Goal: Information Seeking & Learning: Learn about a topic

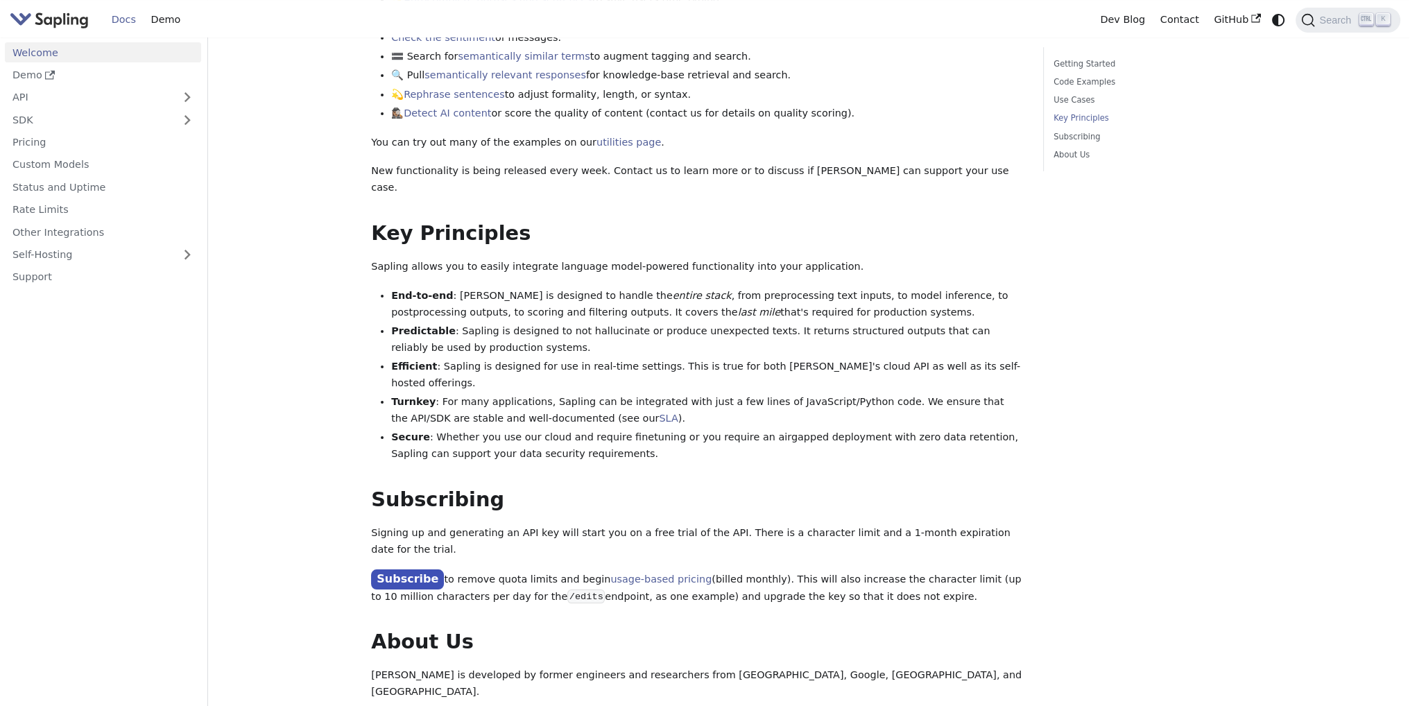
scroll to position [763, 0]
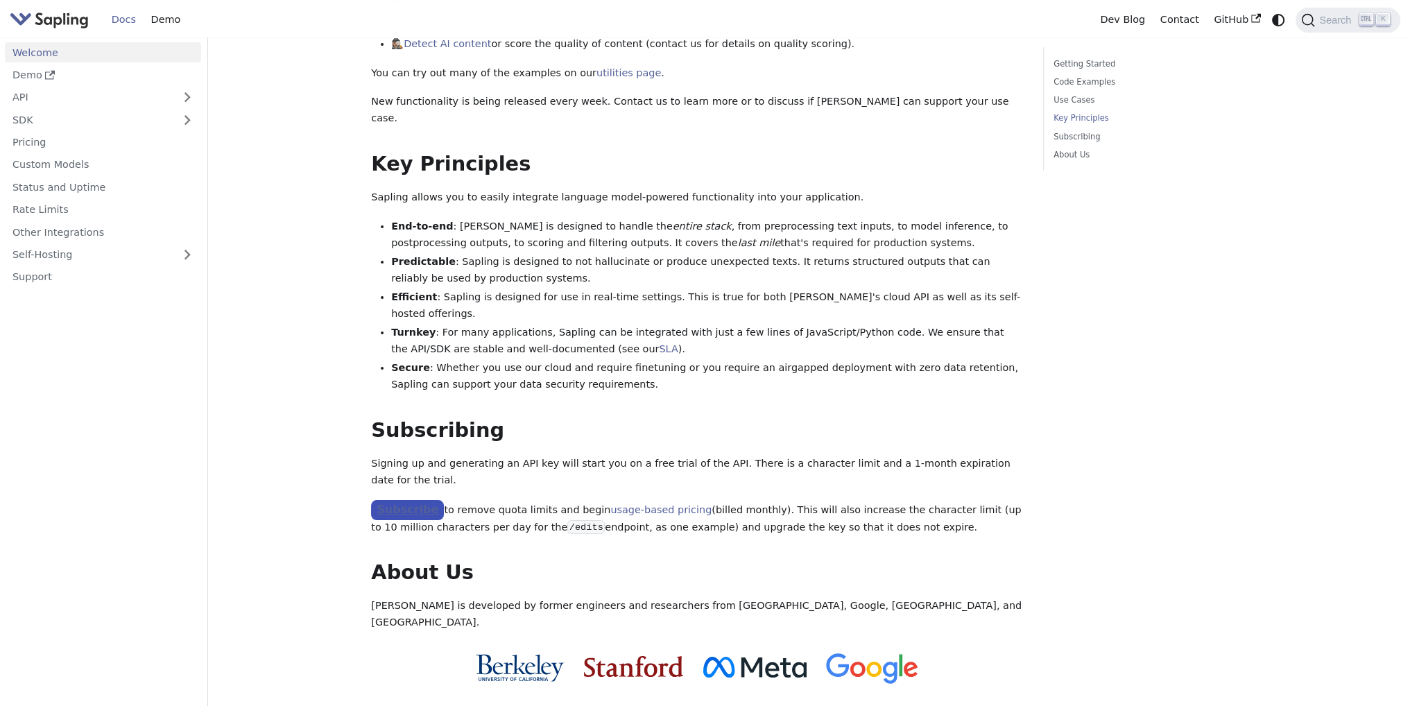
click at [402, 500] on link "Subscribe" at bounding box center [407, 510] width 73 height 20
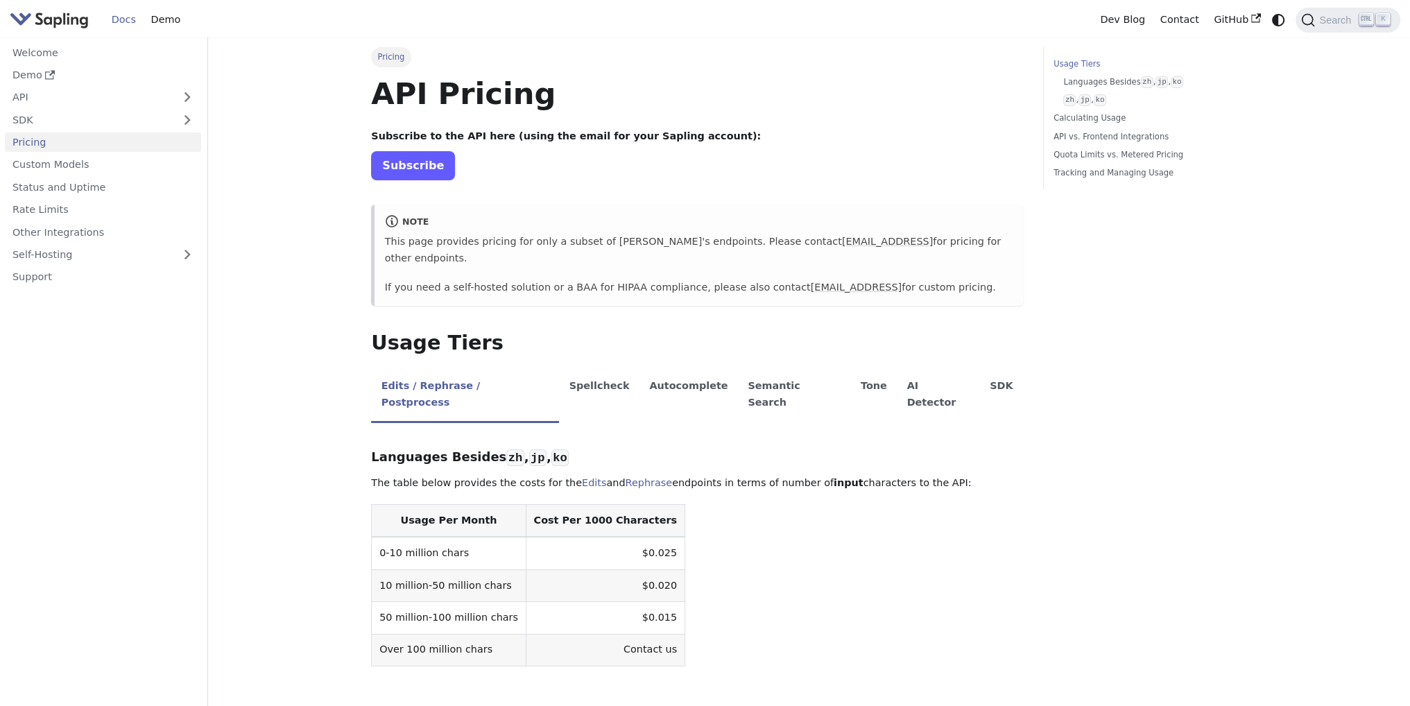
click at [406, 175] on link "Subscribe" at bounding box center [413, 165] width 84 height 28
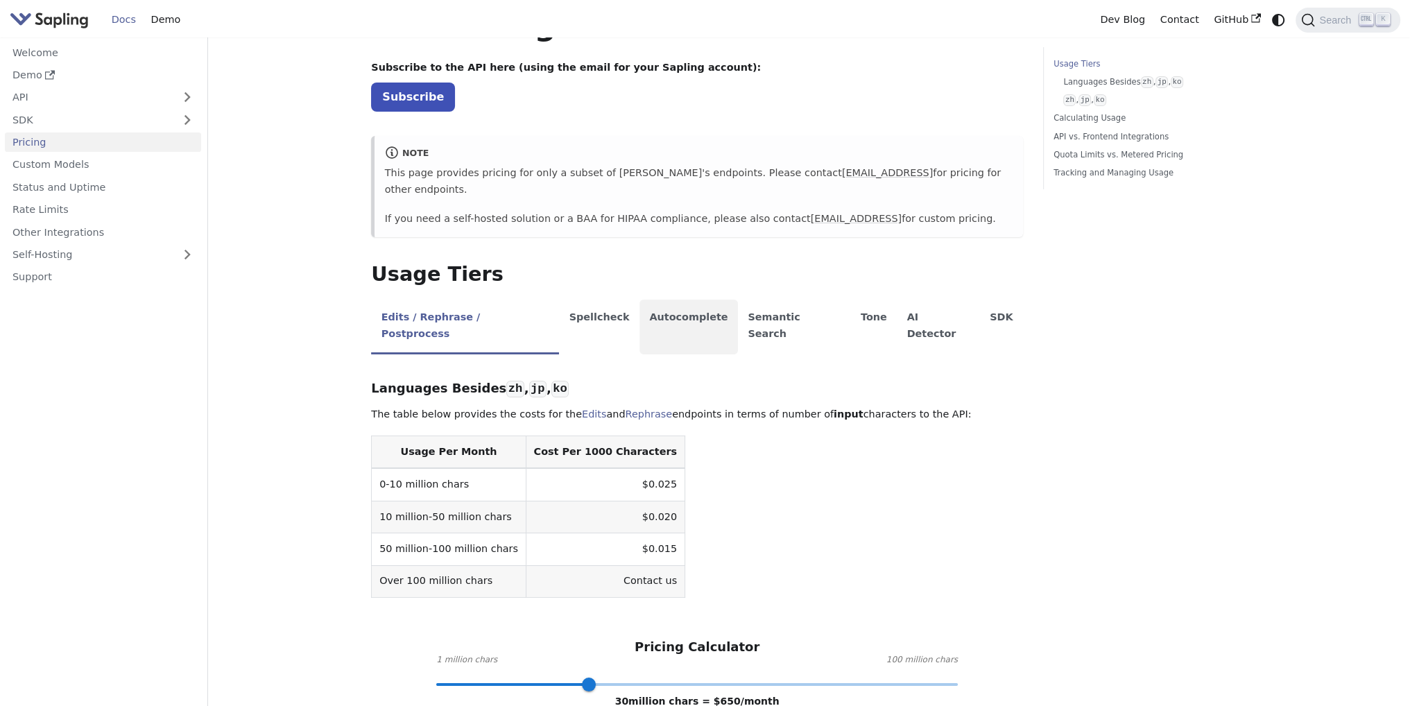
scroll to position [69, 0]
click at [559, 309] on li "Spellcheck" at bounding box center [599, 326] width 80 height 55
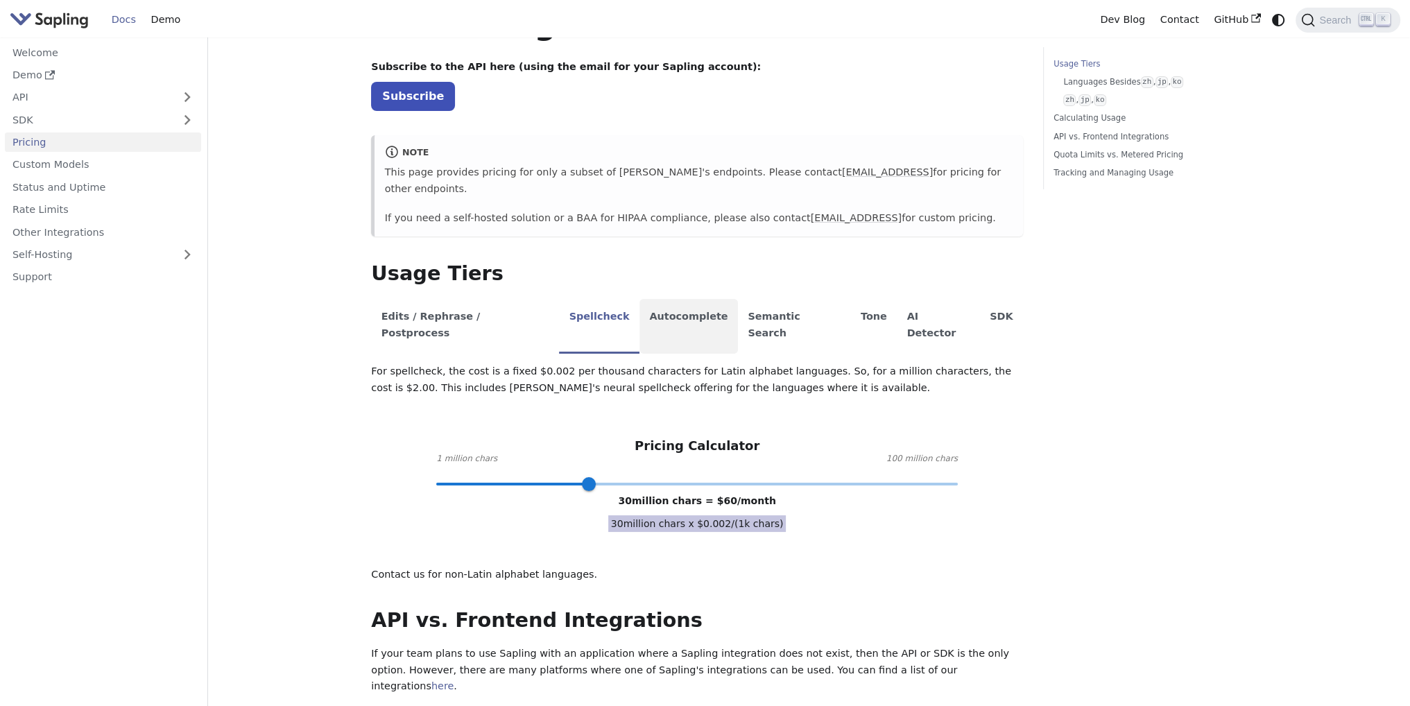
click at [641, 299] on li "Autocomplete" at bounding box center [688, 326] width 98 height 55
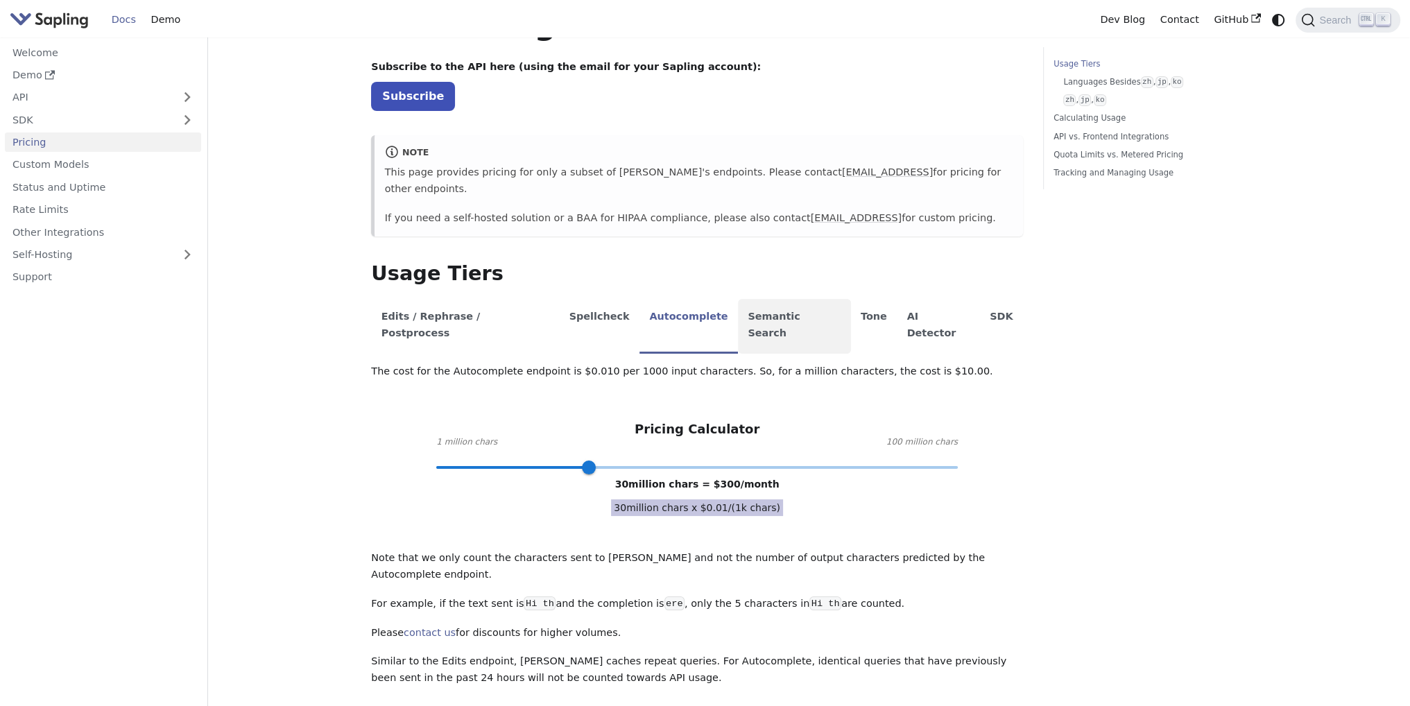
click at [738, 301] on li "Semantic Search" at bounding box center [794, 326] width 113 height 55
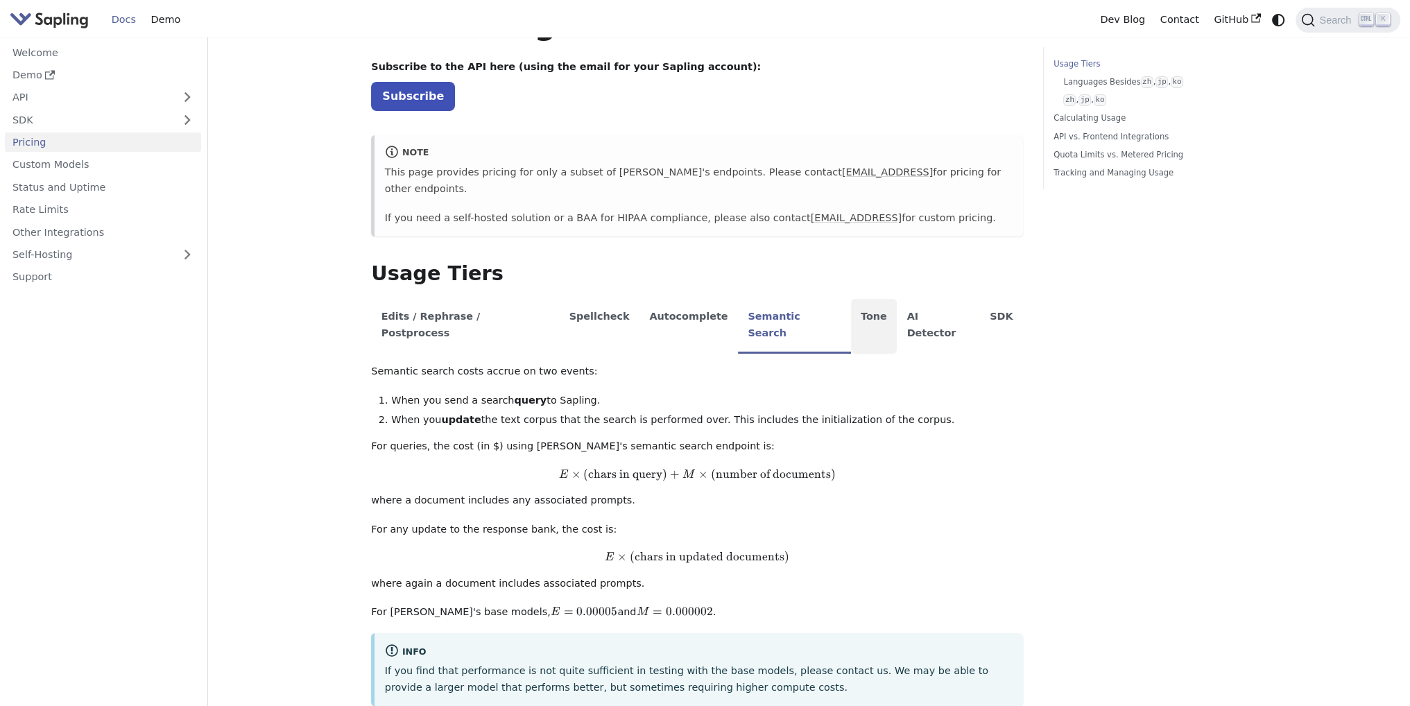
click at [851, 311] on li "Tone" at bounding box center [874, 326] width 46 height 55
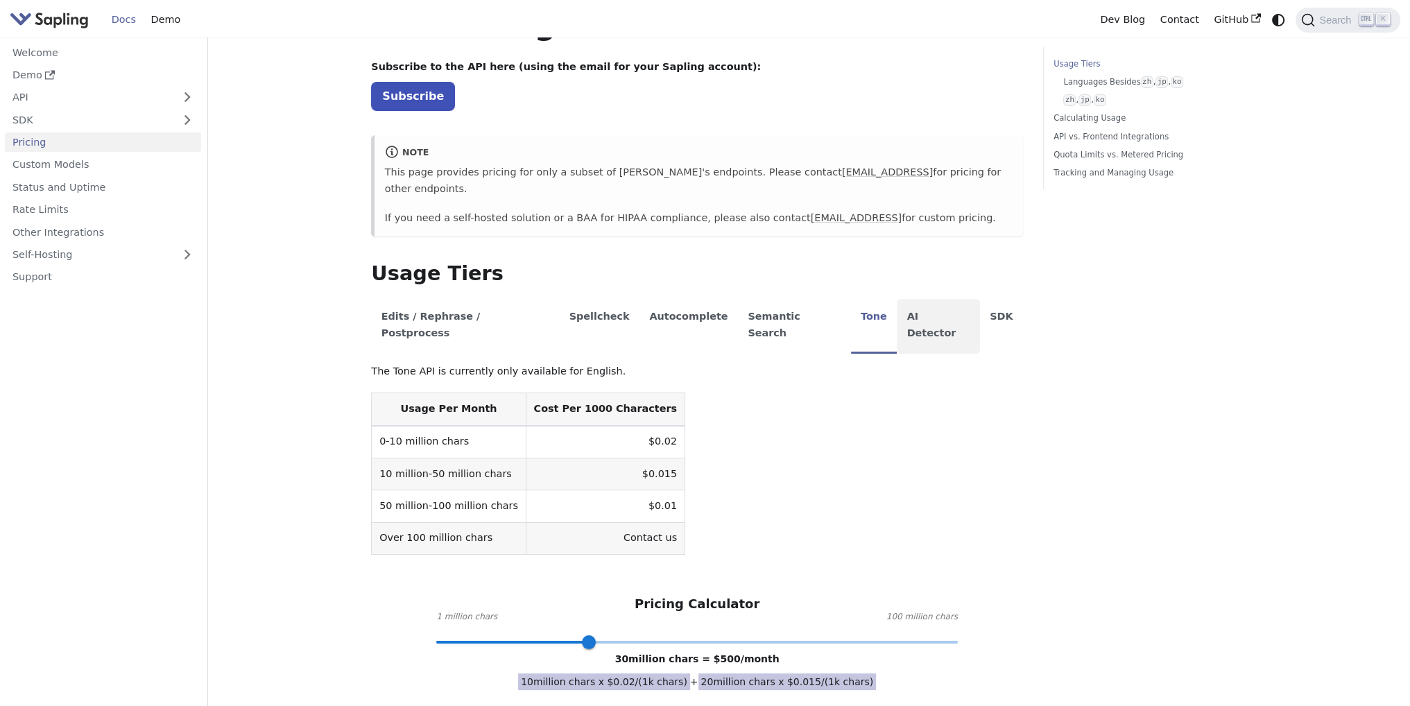
click at [897, 311] on li "AI Detector" at bounding box center [938, 326] width 83 height 55
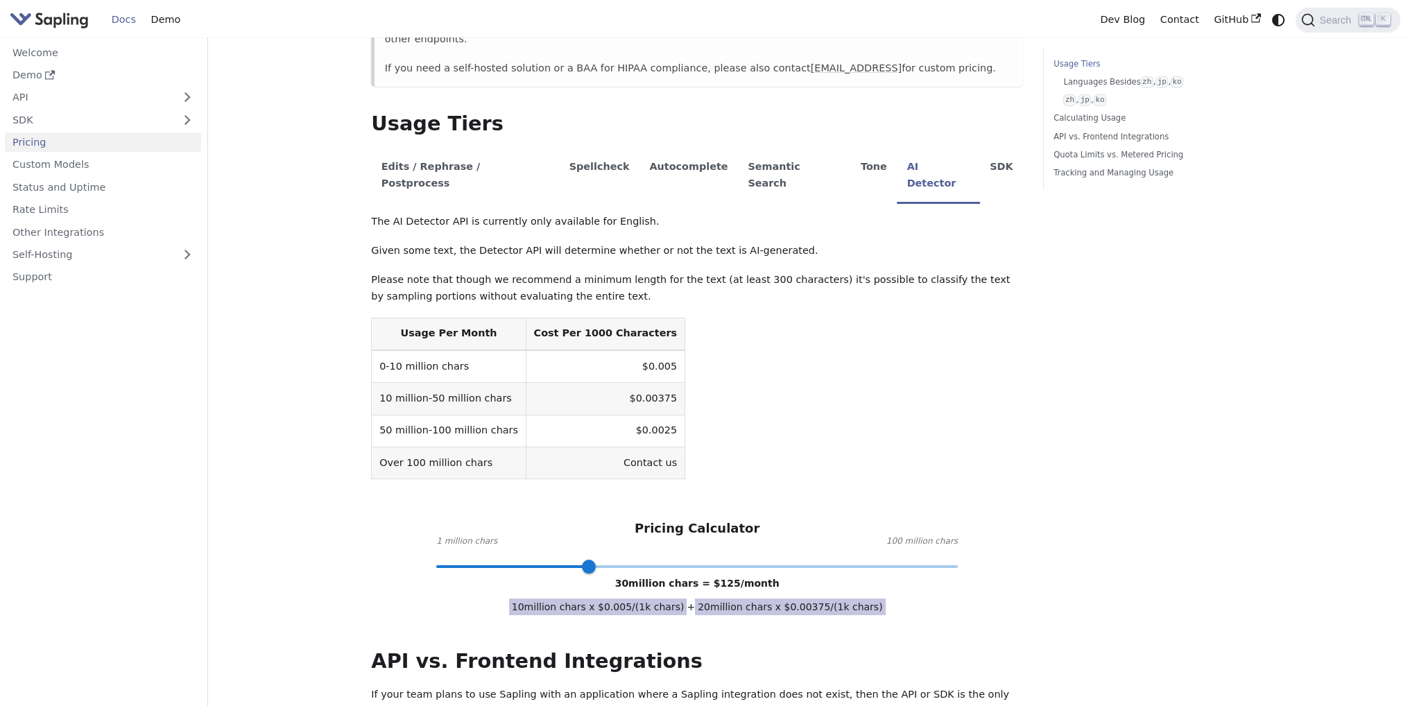
scroll to position [277, 0]
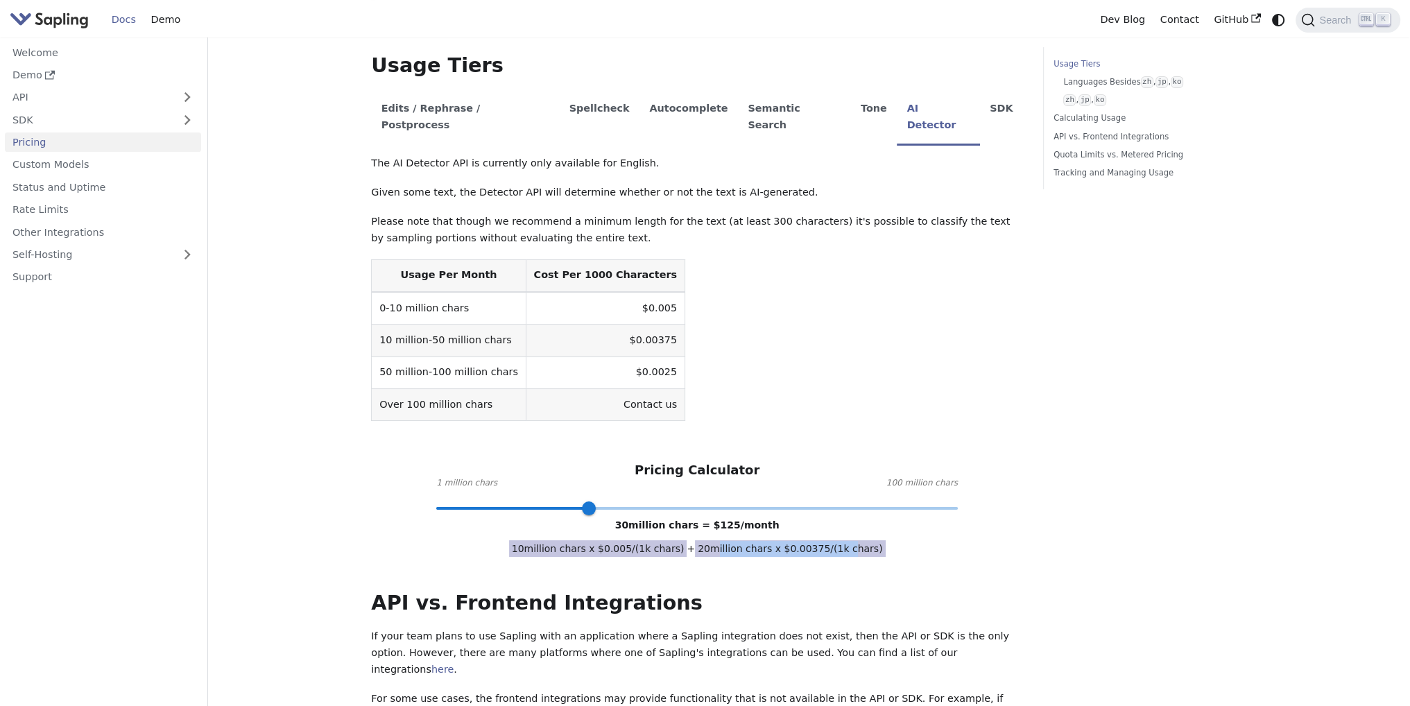
drag, startPoint x: 714, startPoint y: 511, endPoint x: 839, endPoint y: 512, distance: 125.5
click at [839, 540] on span "20 million chars x $ 0.00375 /(1k chars)" at bounding box center [790, 548] width 190 height 17
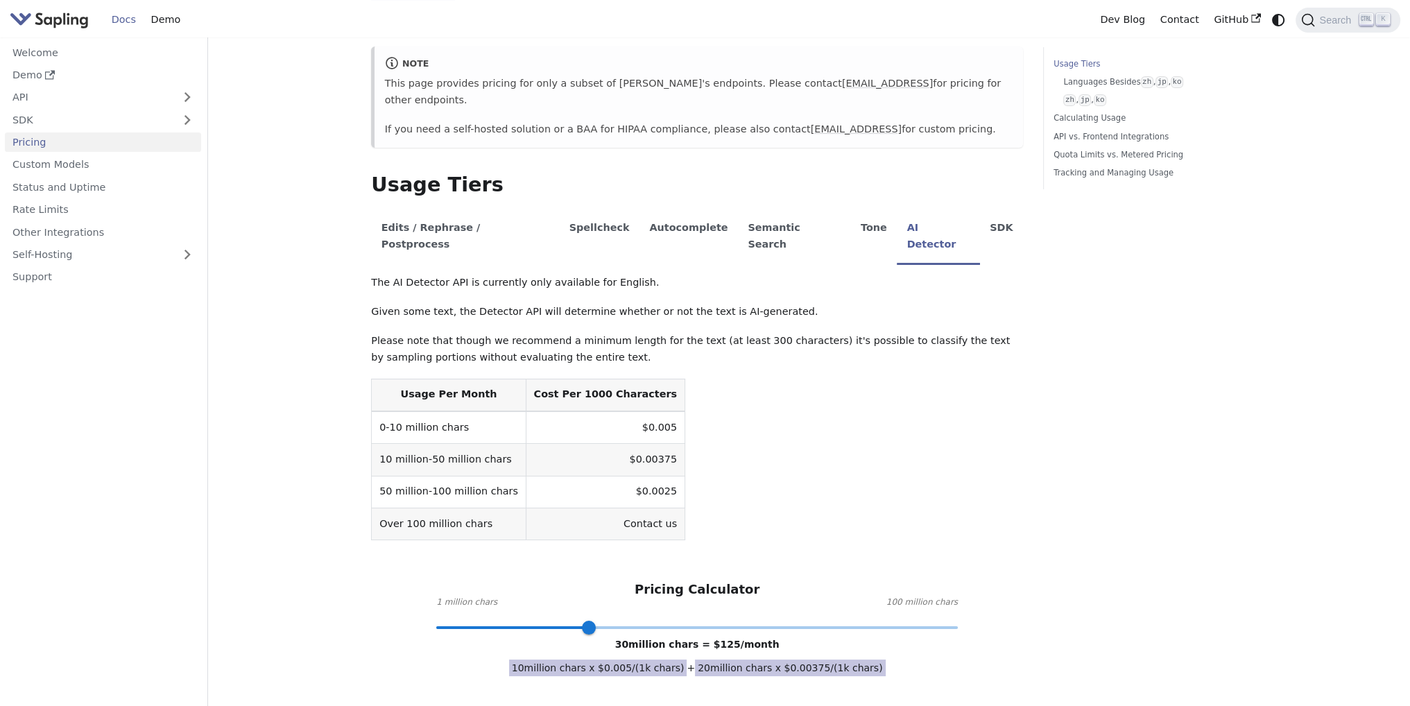
scroll to position [69, 0]
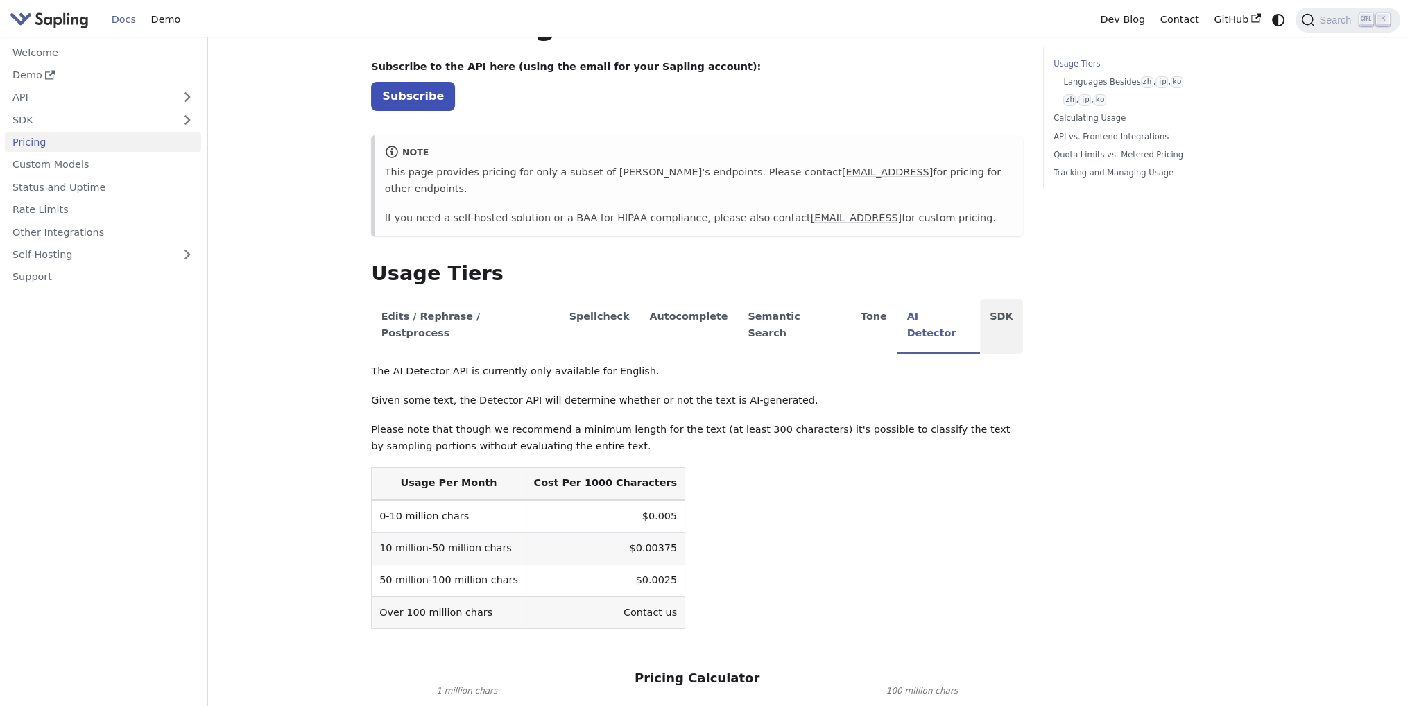
click at [980, 303] on li "SDK" at bounding box center [1001, 326] width 43 height 55
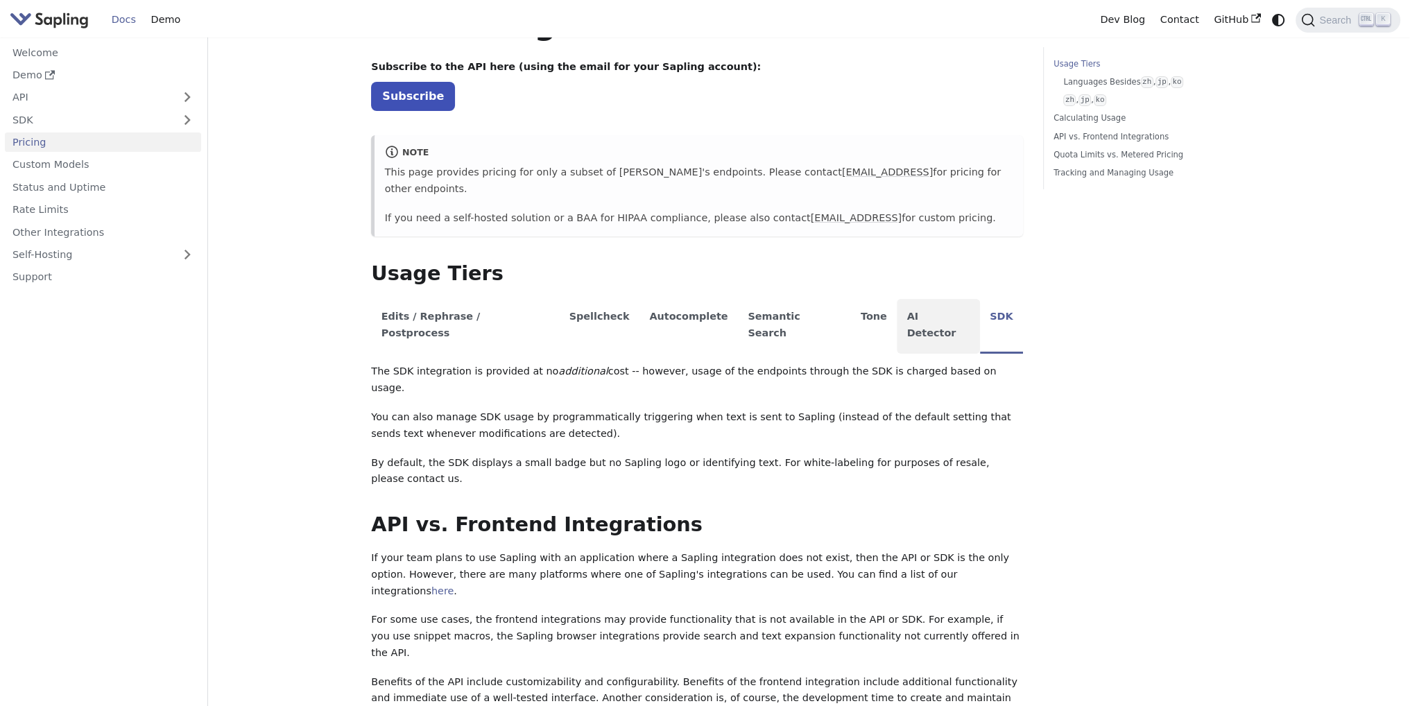
click at [897, 300] on li "AI Detector" at bounding box center [938, 326] width 83 height 55
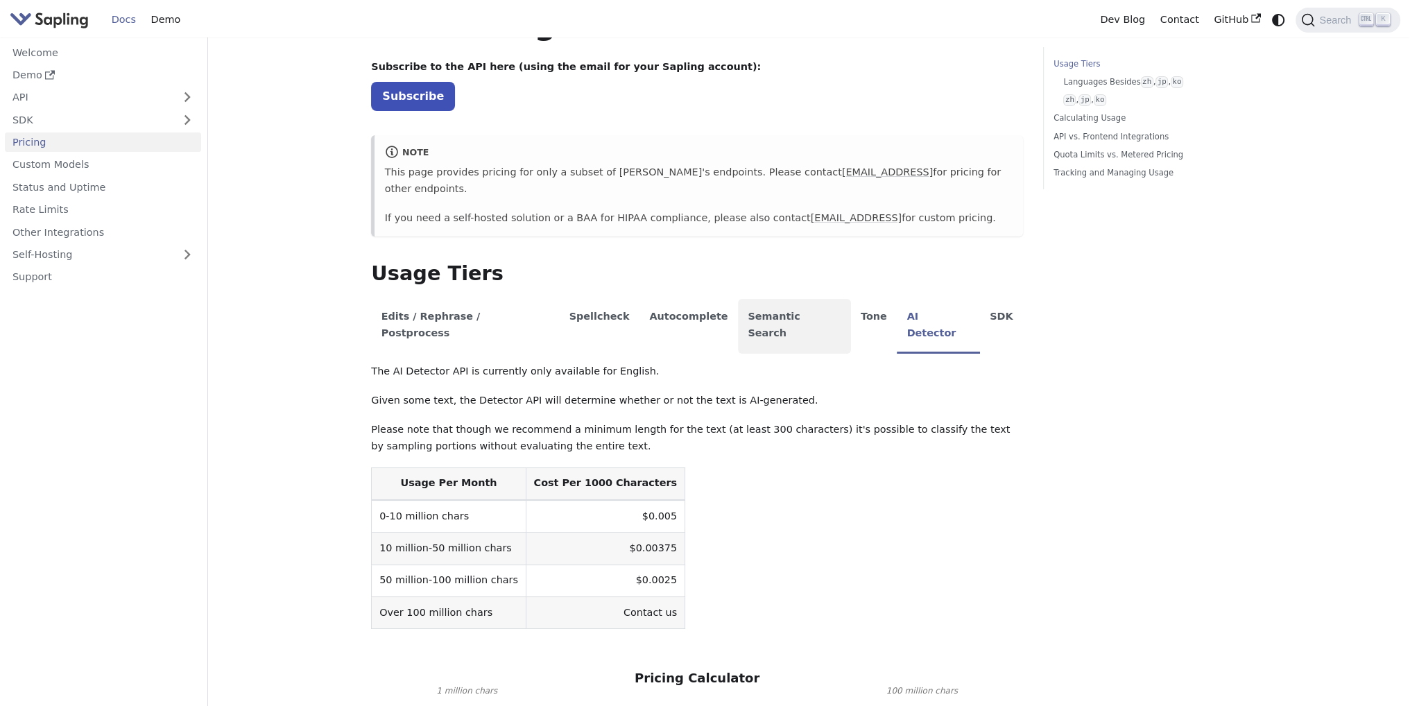
click at [774, 314] on li "Semantic Search" at bounding box center [794, 326] width 113 height 55
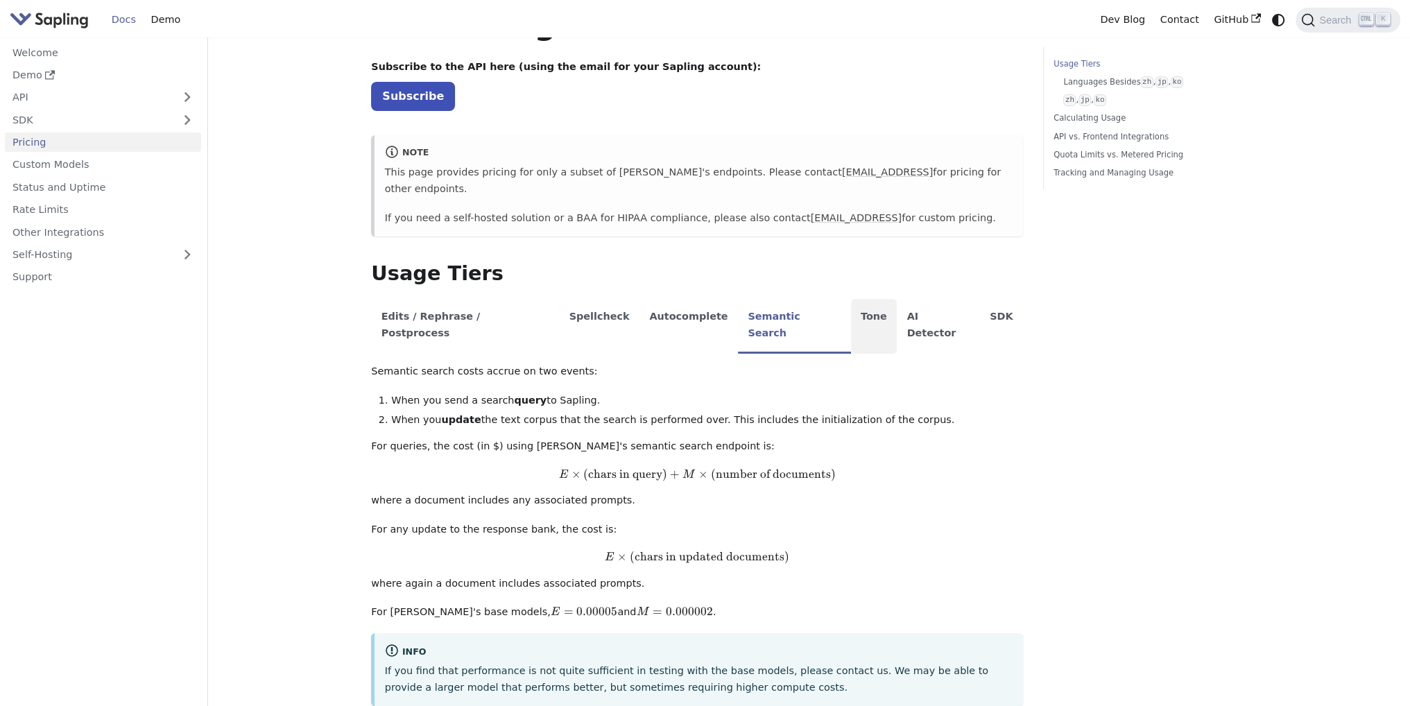
click at [851, 311] on li "Tone" at bounding box center [874, 326] width 46 height 55
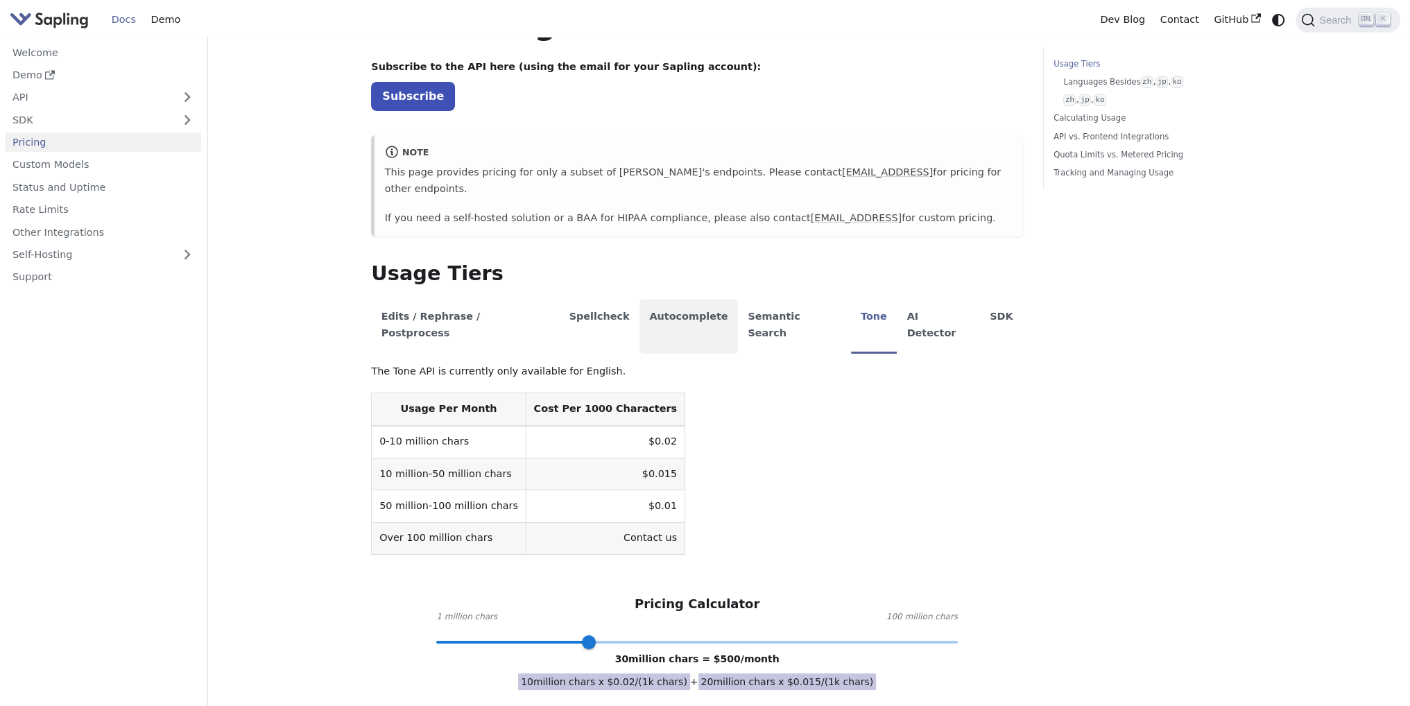
click at [680, 311] on li "Autocomplete" at bounding box center [688, 326] width 98 height 55
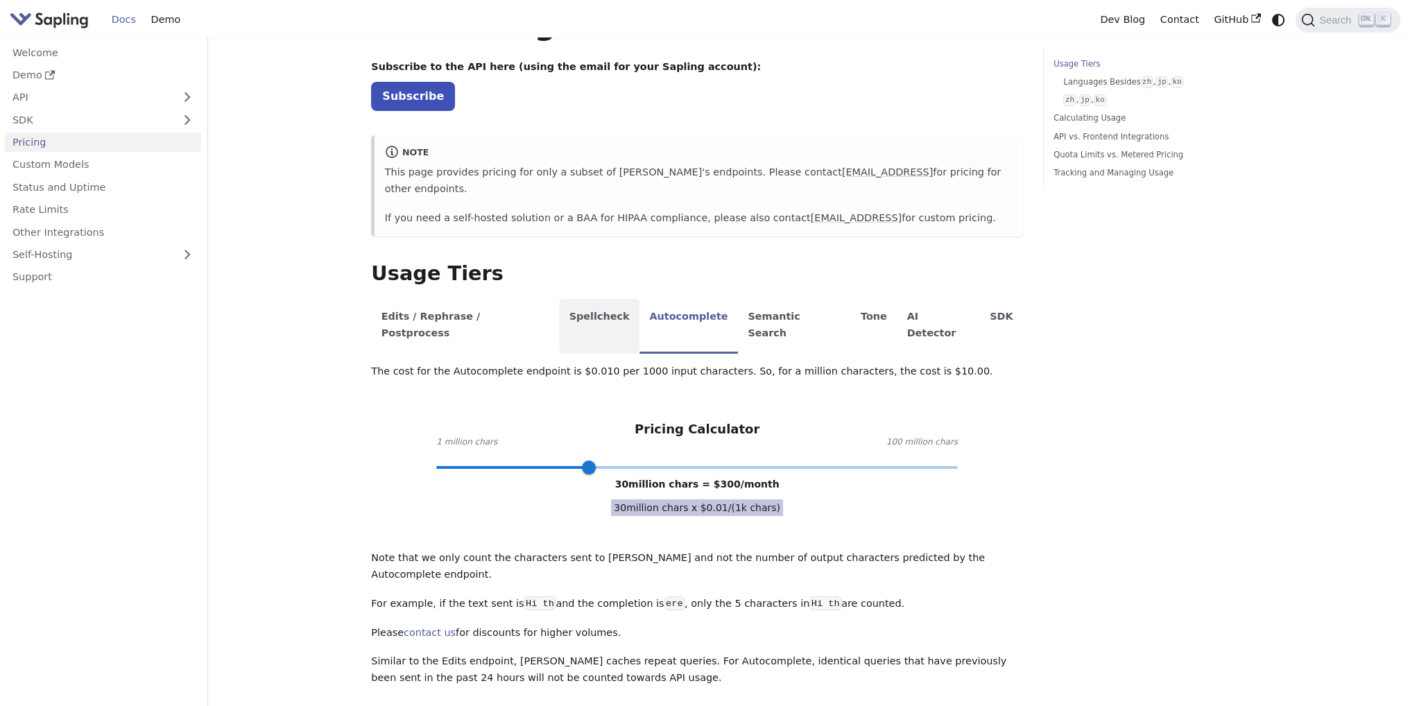
click at [559, 312] on li "Spellcheck" at bounding box center [599, 326] width 80 height 55
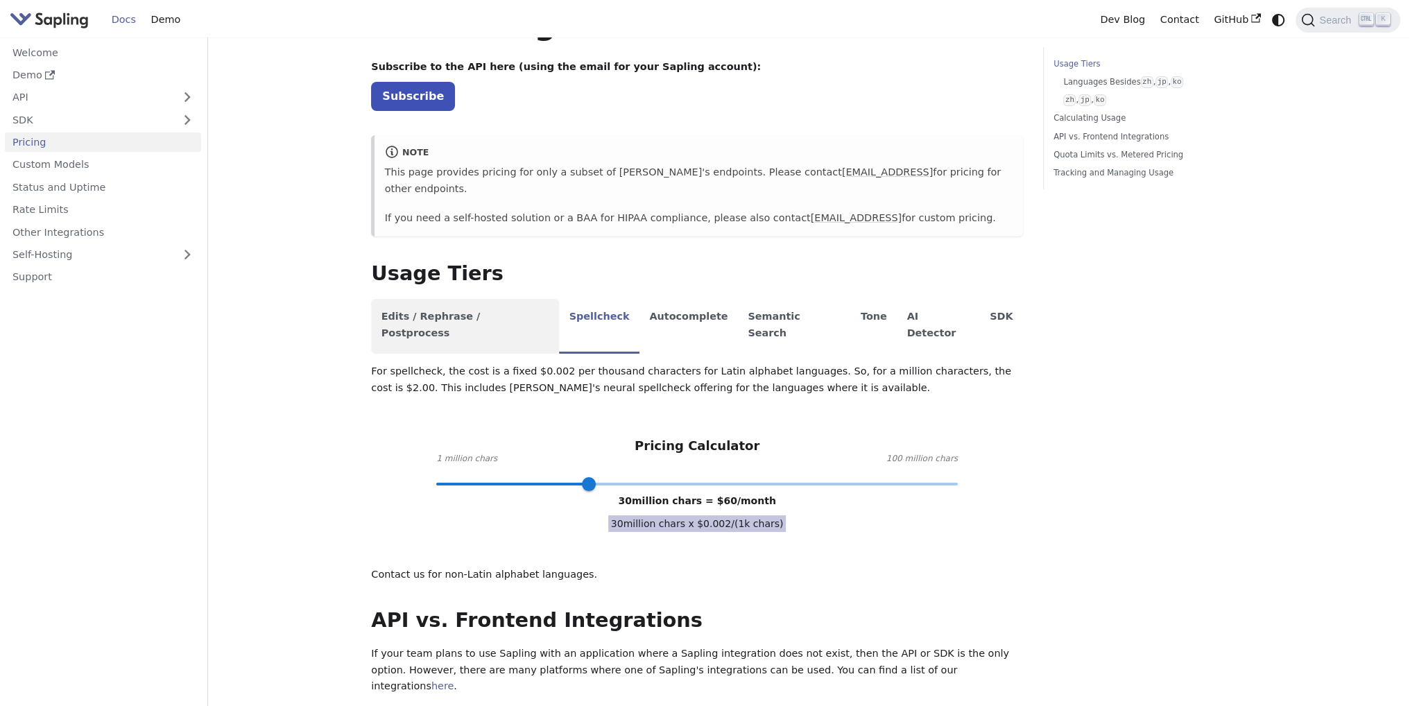
click at [474, 313] on li "Edits / Rephrase / Postprocess" at bounding box center [465, 326] width 188 height 55
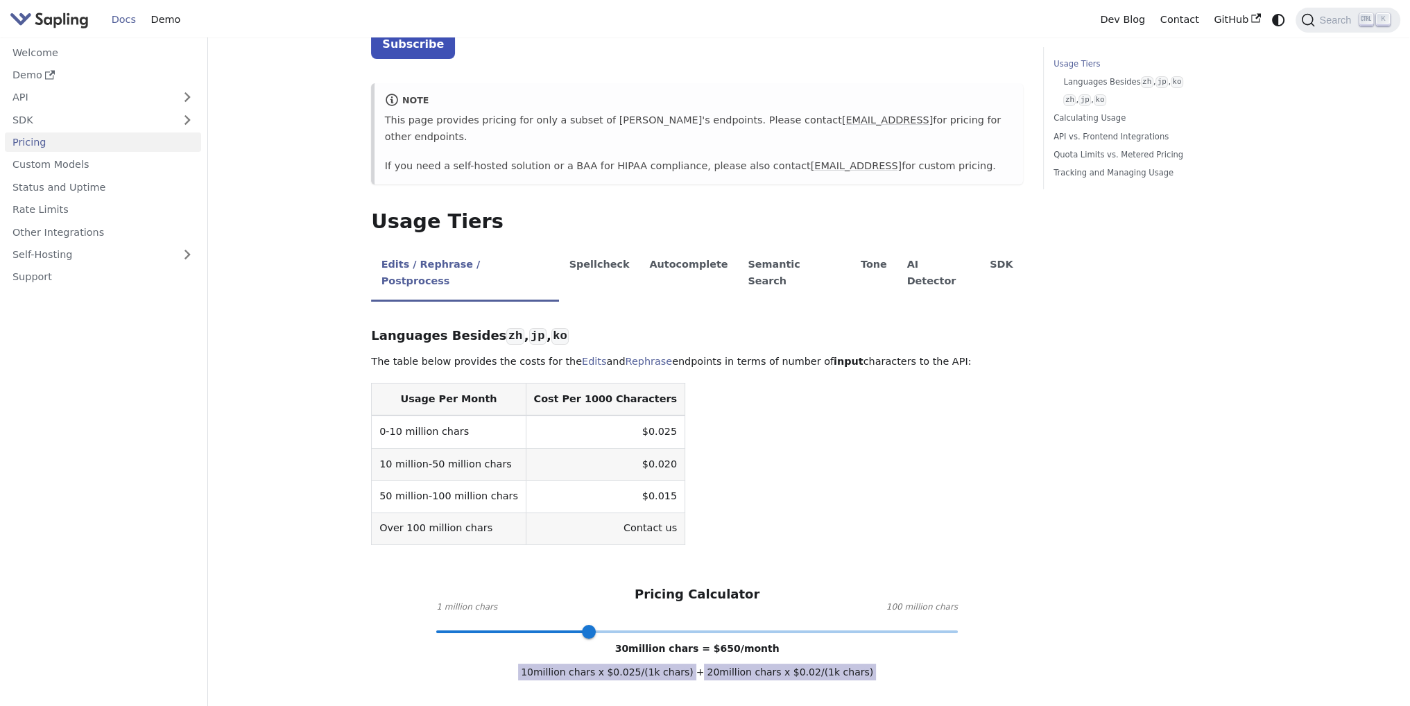
scroll to position [0, 0]
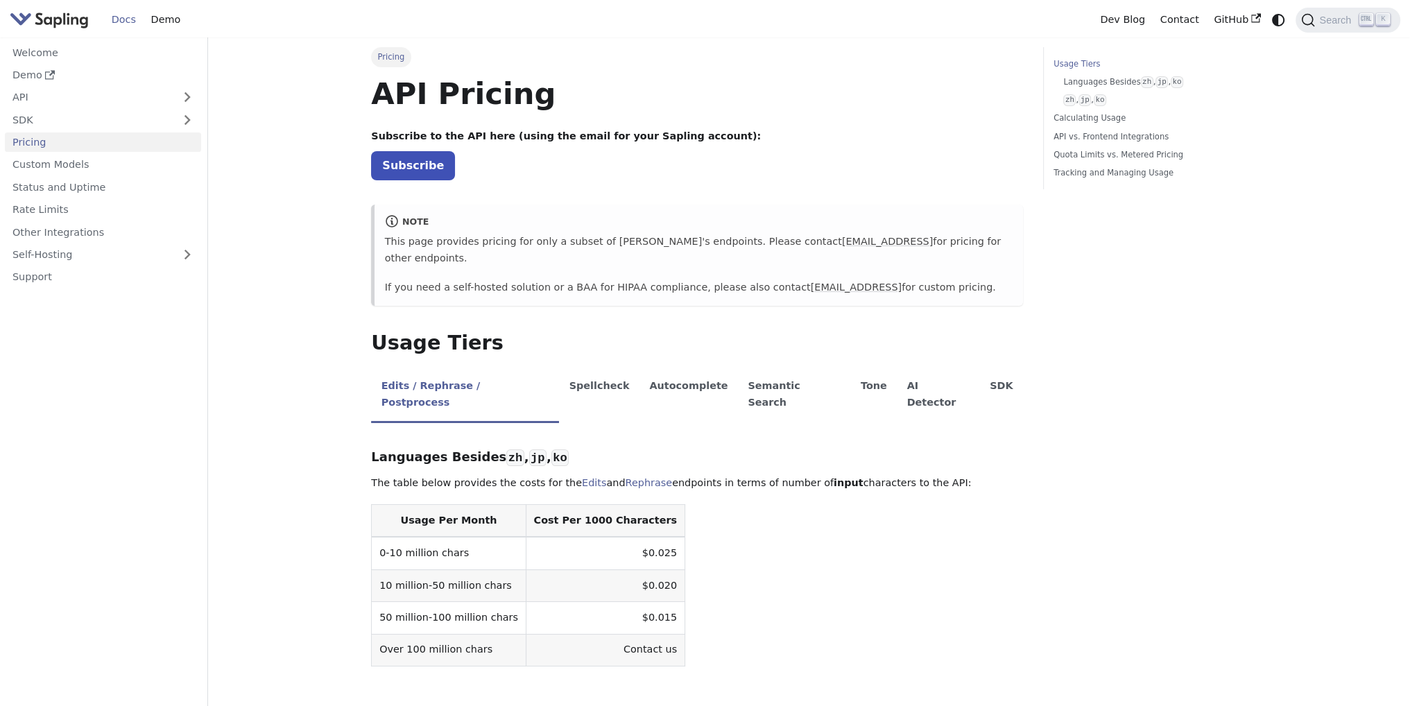
click at [58, 97] on link "API" at bounding box center [89, 97] width 169 height 20
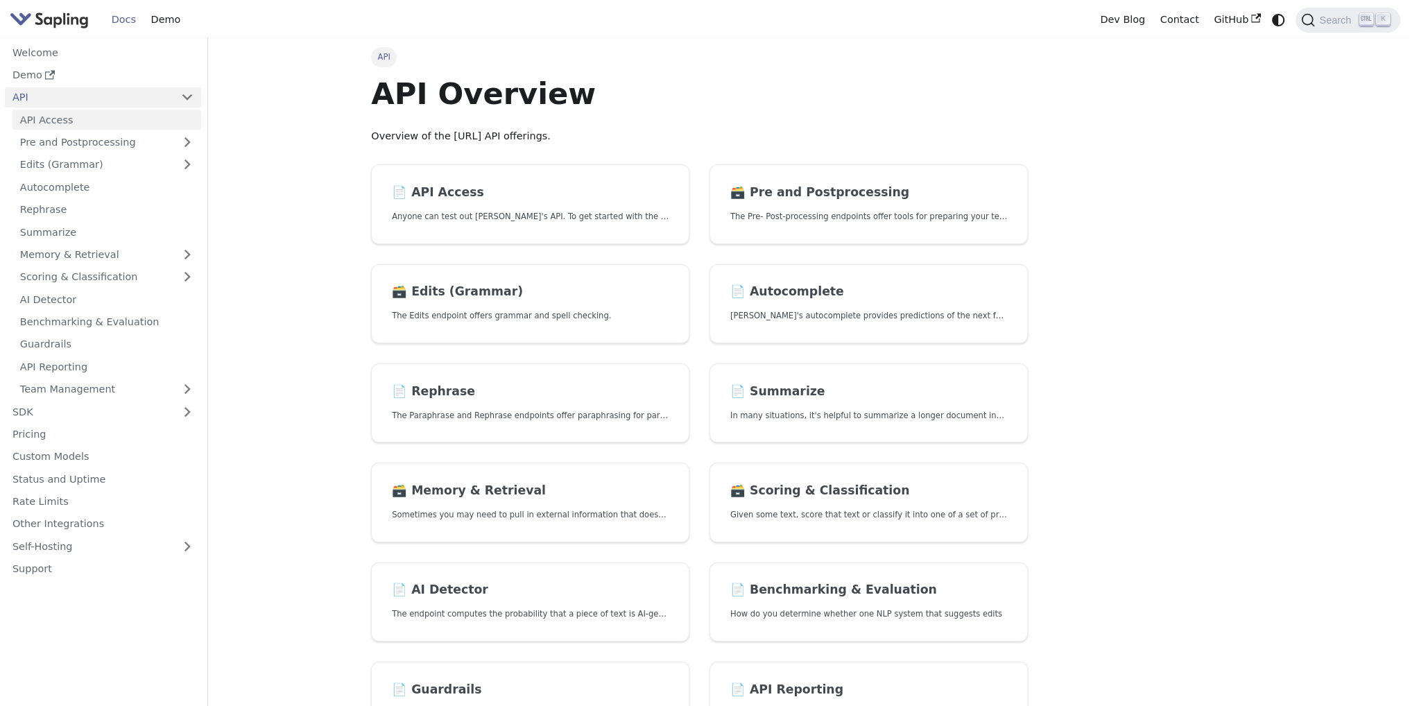
click at [93, 123] on link "API Access" at bounding box center [106, 120] width 189 height 20
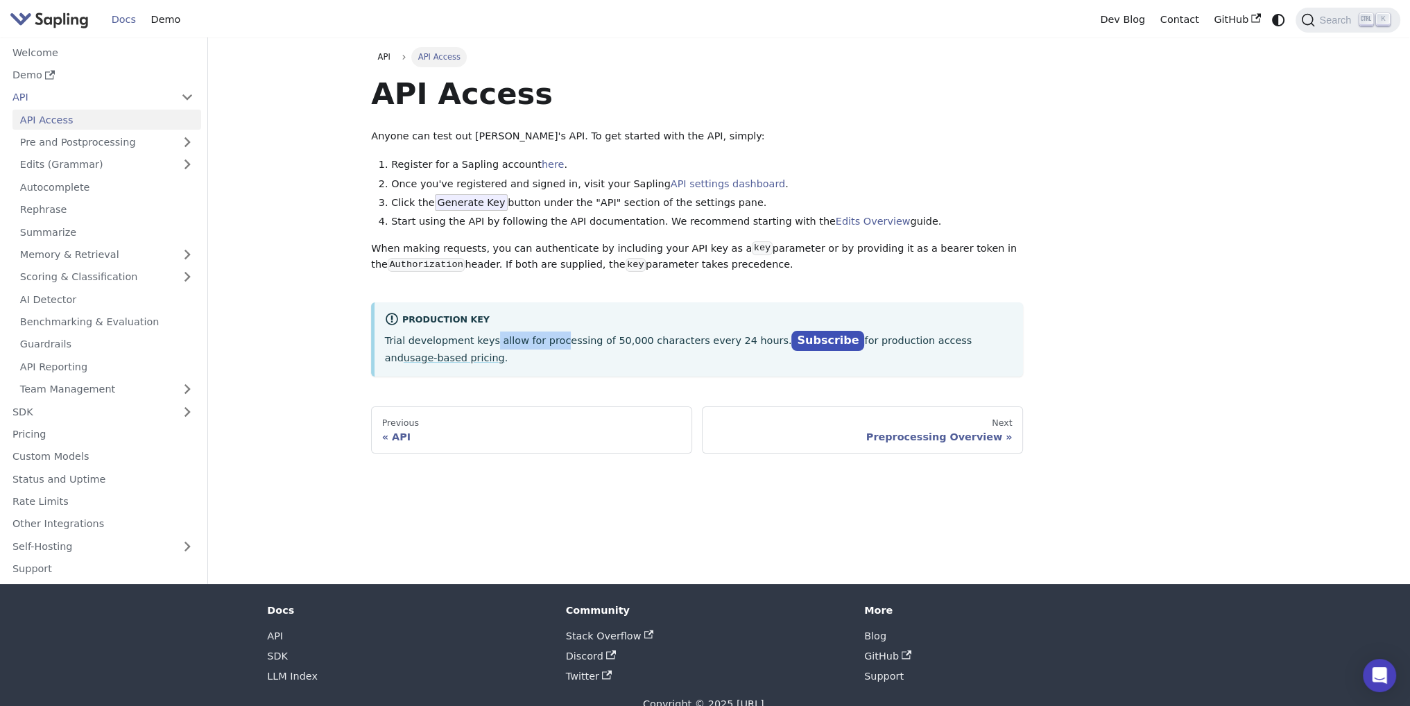
drag, startPoint x: 483, startPoint y: 345, endPoint x: 547, endPoint y: 358, distance: 65.2
click at [547, 358] on div "Production Key Trial development keys allow for processing of 50,000 characters…" at bounding box center [697, 339] width 652 height 74
click at [541, 342] on p "Trial development keys allow for processing of 50,000 characters every 24 hours…" at bounding box center [699, 349] width 628 height 35
drag, startPoint x: 594, startPoint y: 344, endPoint x: 652, endPoint y: 346, distance: 58.3
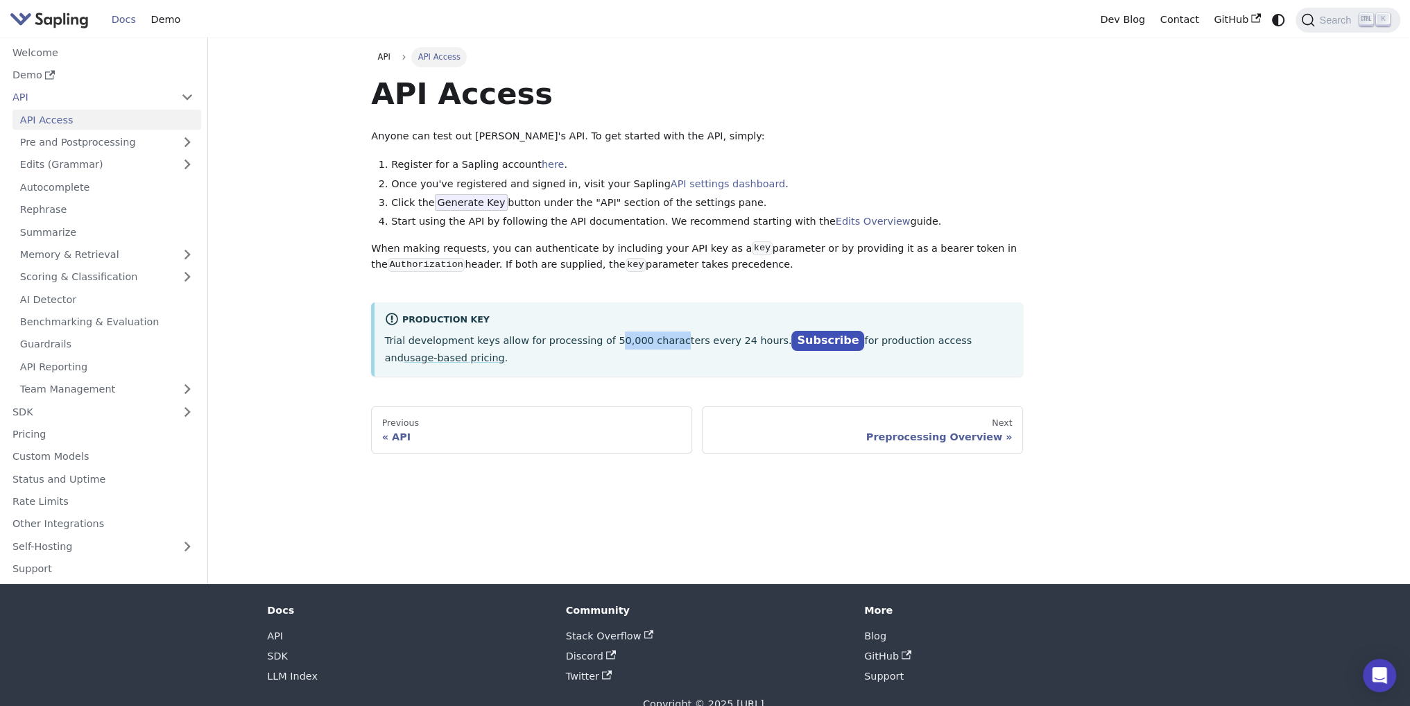
click at [652, 346] on p "Trial development keys allow for processing of 50,000 characters every 24 hours…" at bounding box center [699, 349] width 628 height 35
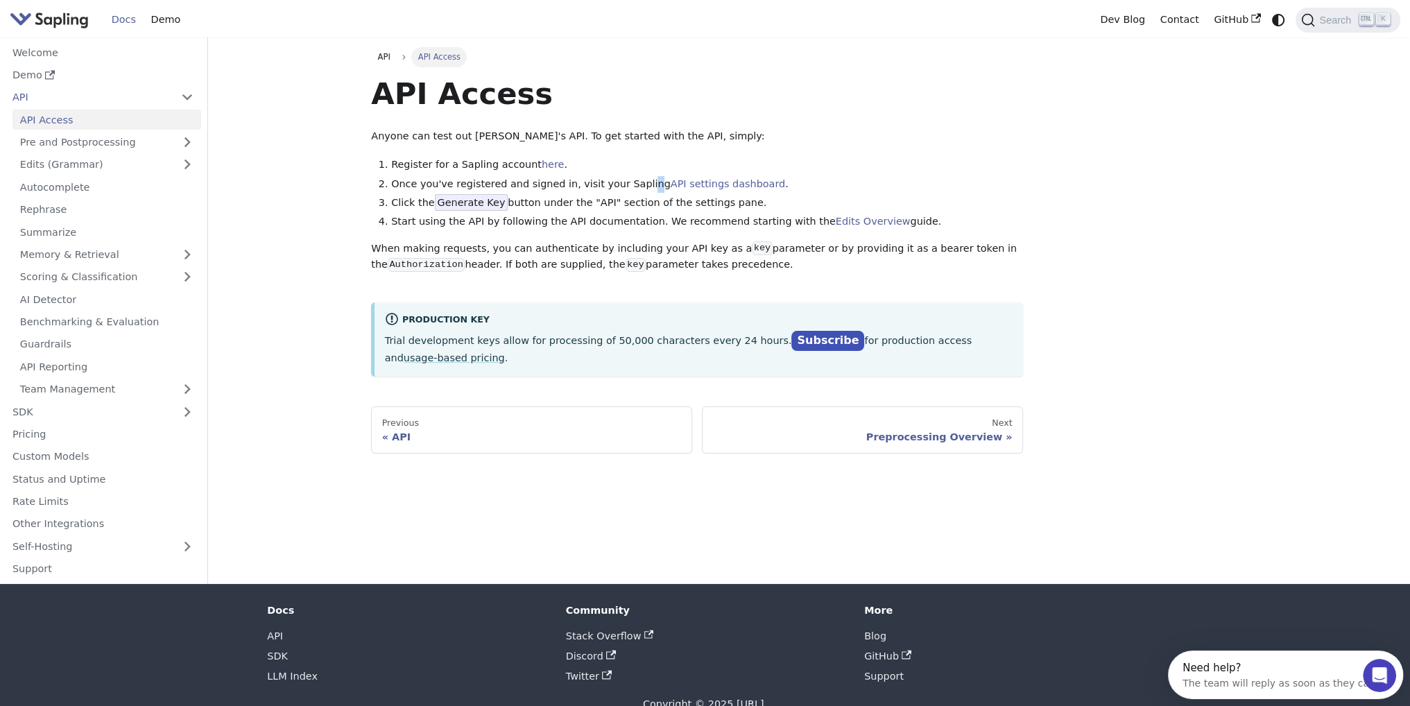
drag, startPoint x: 626, startPoint y: 187, endPoint x: 531, endPoint y: 186, distance: 95.0
click at [619, 187] on li "Once you've registered and signed in, visit your Sapling API settings dashboard…" at bounding box center [707, 184] width 632 height 17
drag, startPoint x: 428, startPoint y: 193, endPoint x: 495, endPoint y: 200, distance: 67.7
click at [495, 200] on ol "Register for a Sapling account here . Once you've registered and signed in, vis…" at bounding box center [697, 194] width 652 height 74
click at [495, 200] on li "Click the Generate Key button under the "API" section of the settings pane." at bounding box center [707, 203] width 632 height 17
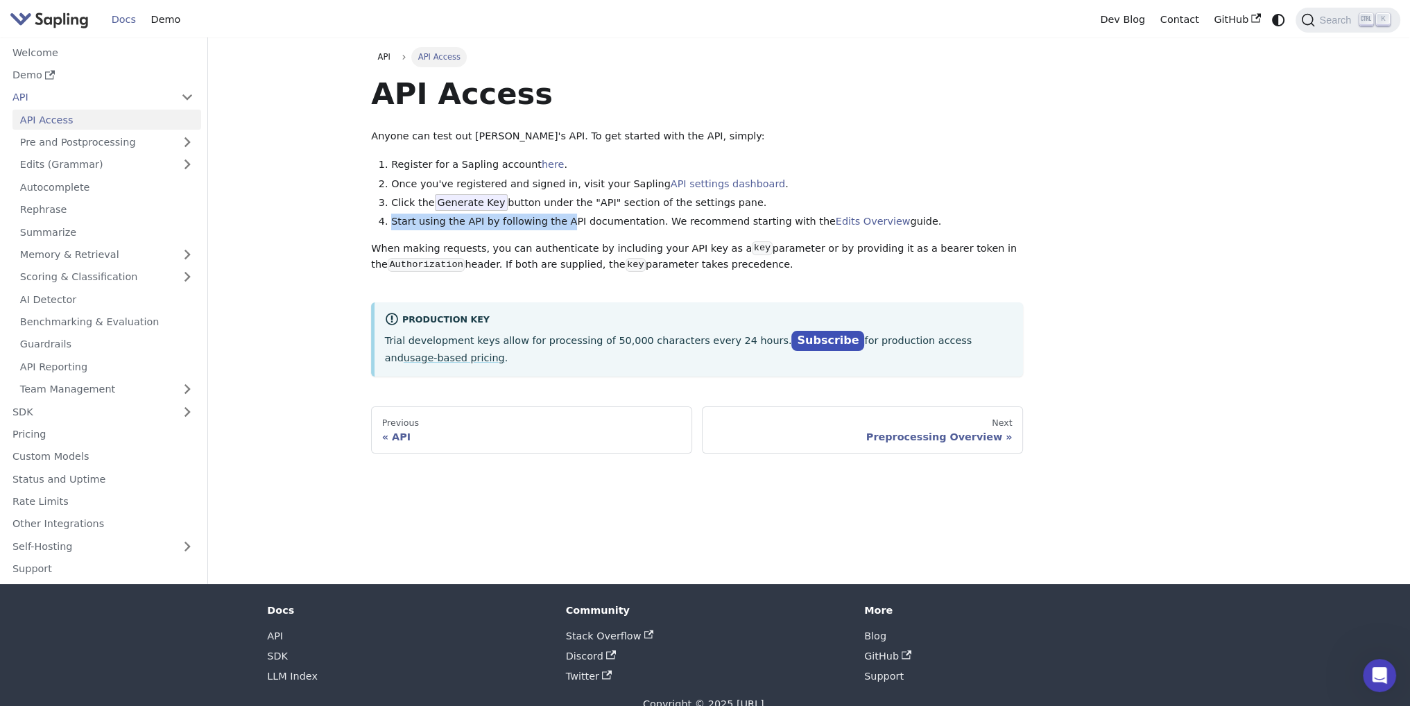
drag, startPoint x: 393, startPoint y: 220, endPoint x: 562, endPoint y: 221, distance: 169.9
click at [562, 221] on li "Start using the API by following the API documentation. We recommend starting w…" at bounding box center [707, 222] width 632 height 17
click at [128, 300] on link "AI Detector" at bounding box center [106, 299] width 189 height 20
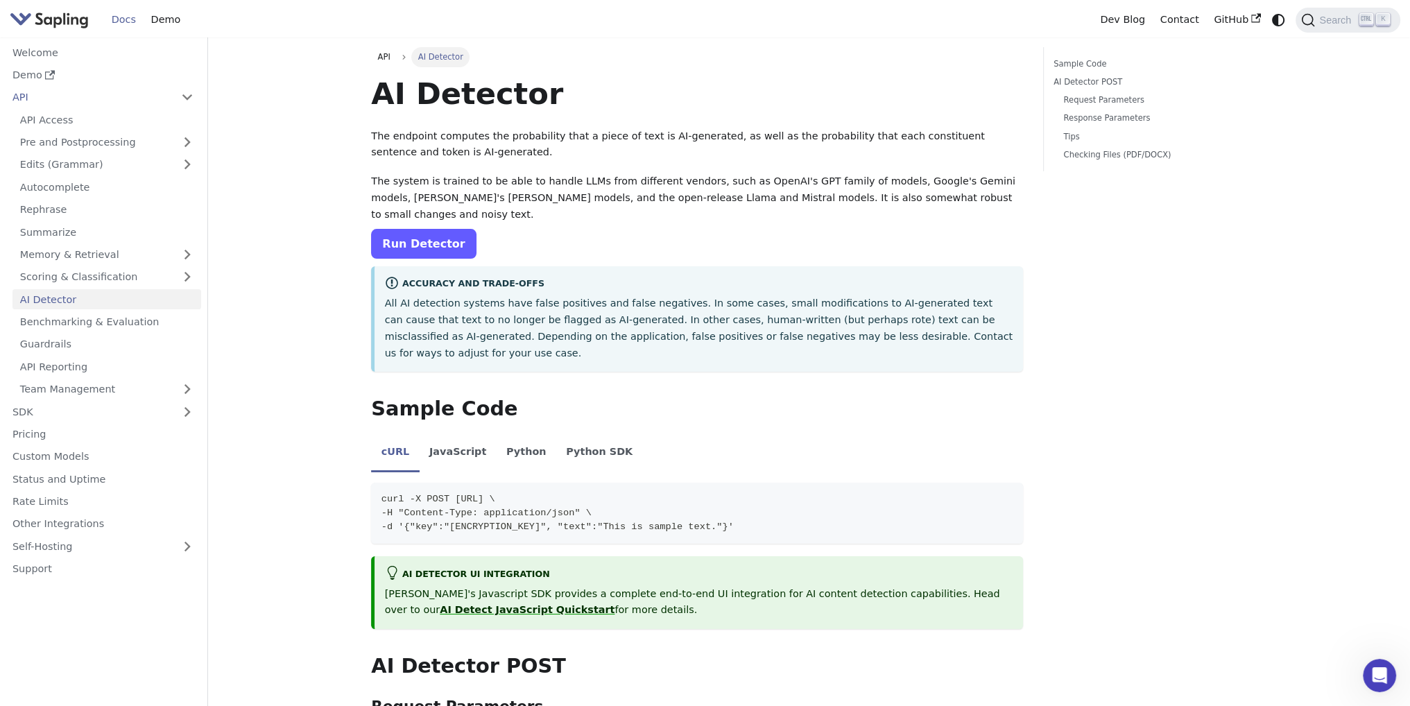
click at [409, 229] on link "Run Detector" at bounding box center [423, 244] width 105 height 30
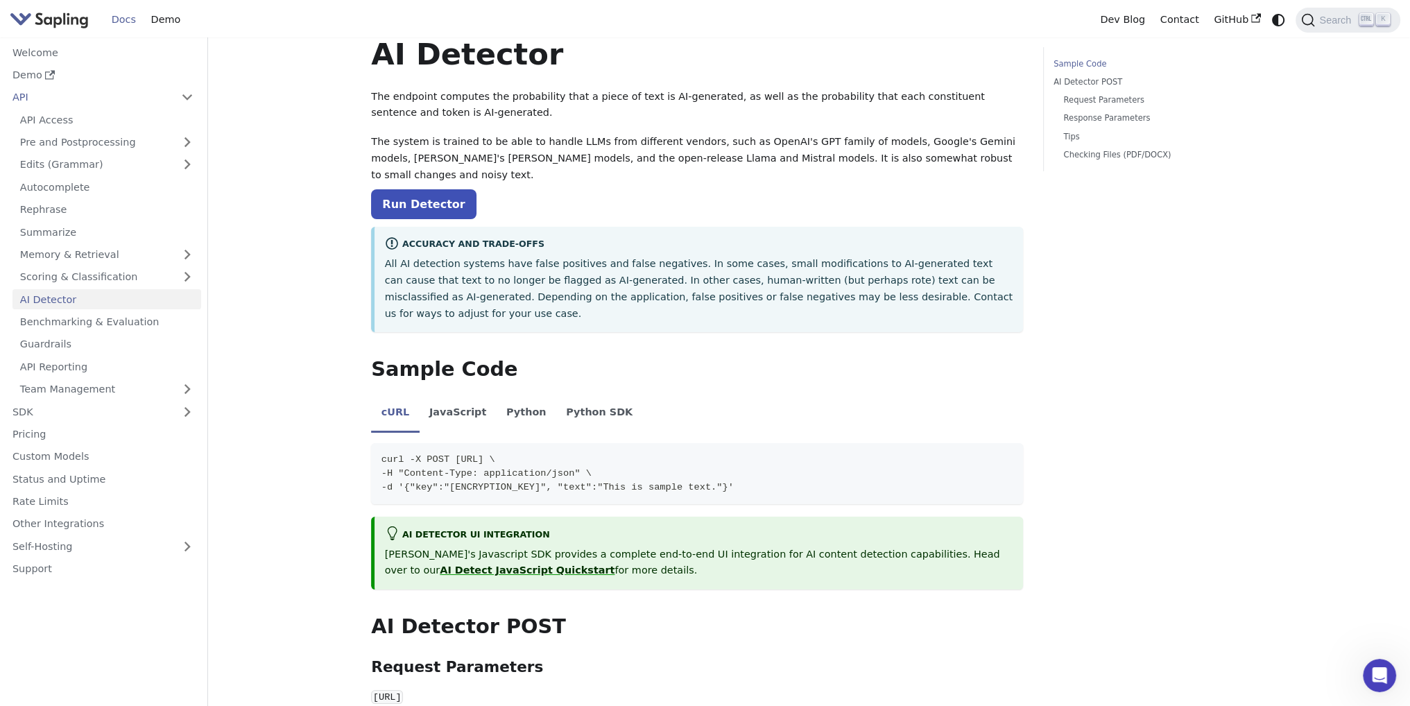
scroll to position [69, 0]
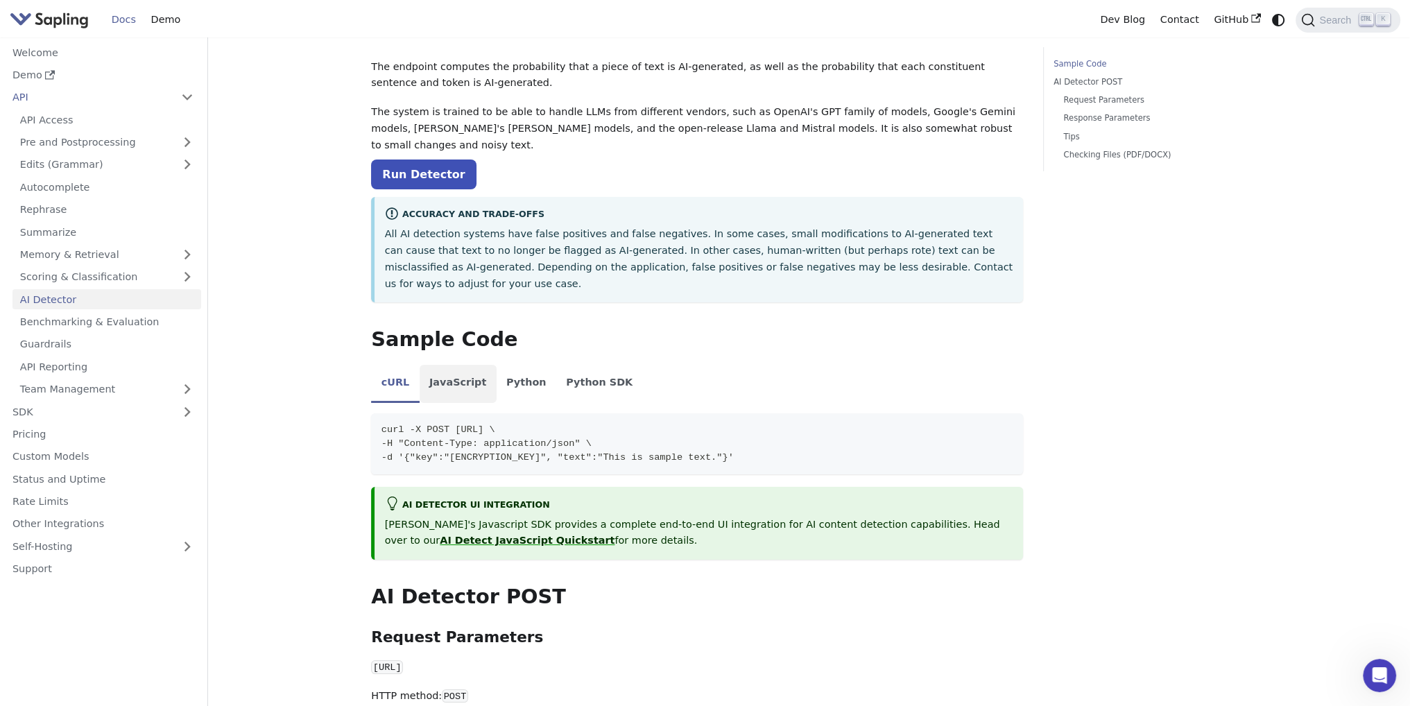
click at [436, 365] on li "JavaScript" at bounding box center [458, 384] width 77 height 39
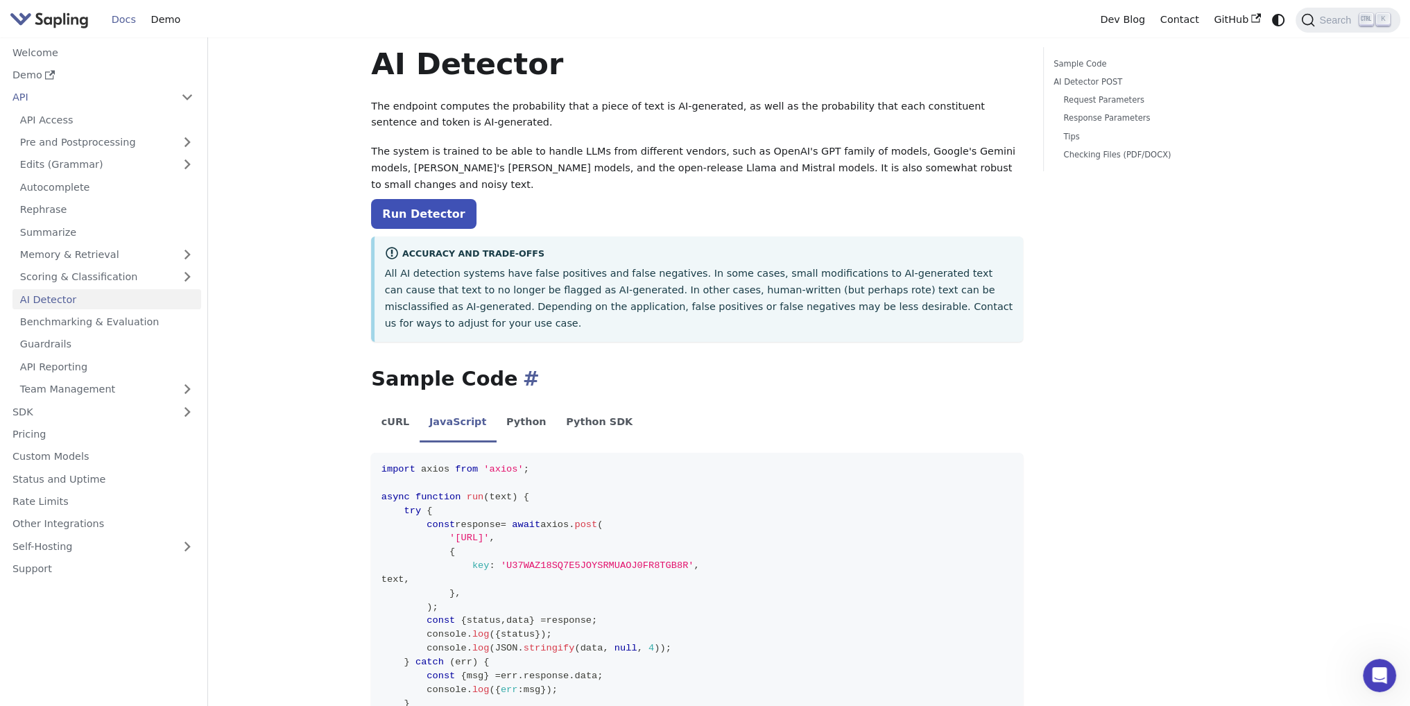
scroll to position [0, 0]
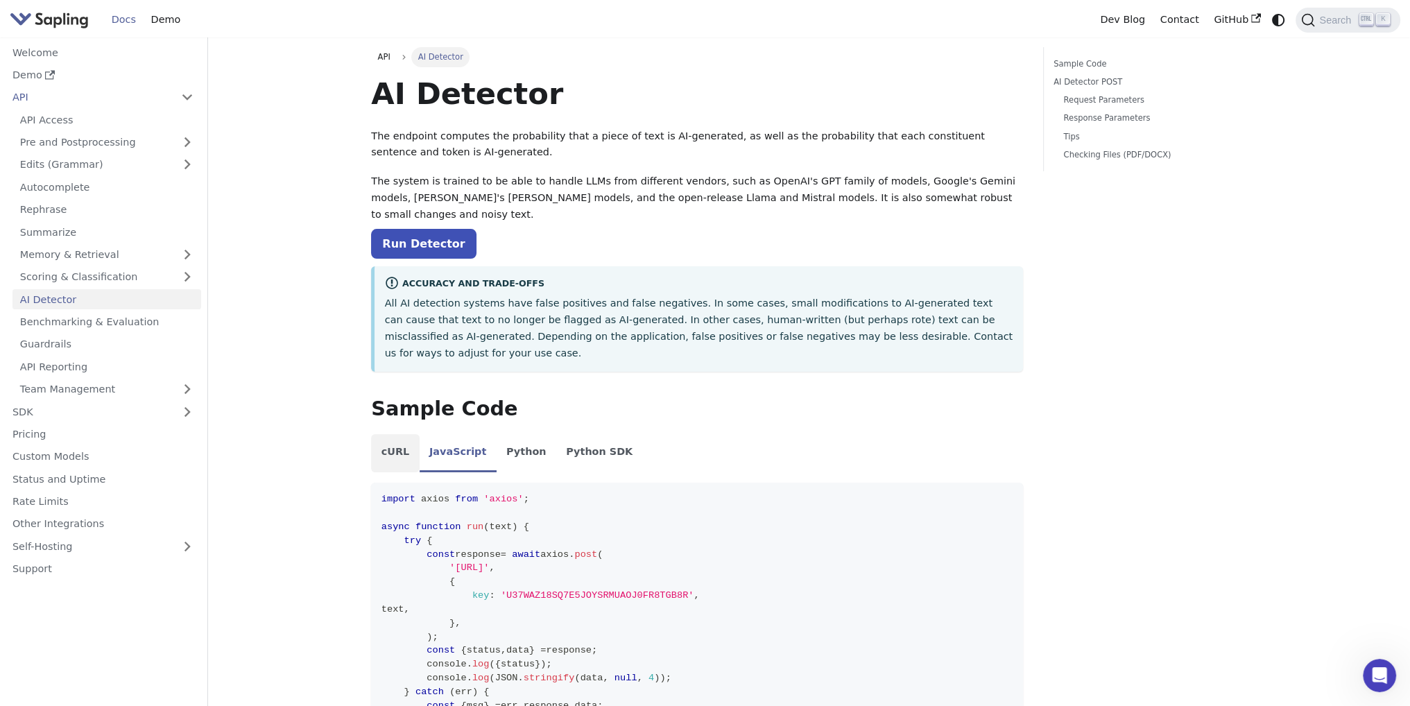
click at [388, 434] on li "cURL" at bounding box center [395, 453] width 48 height 39
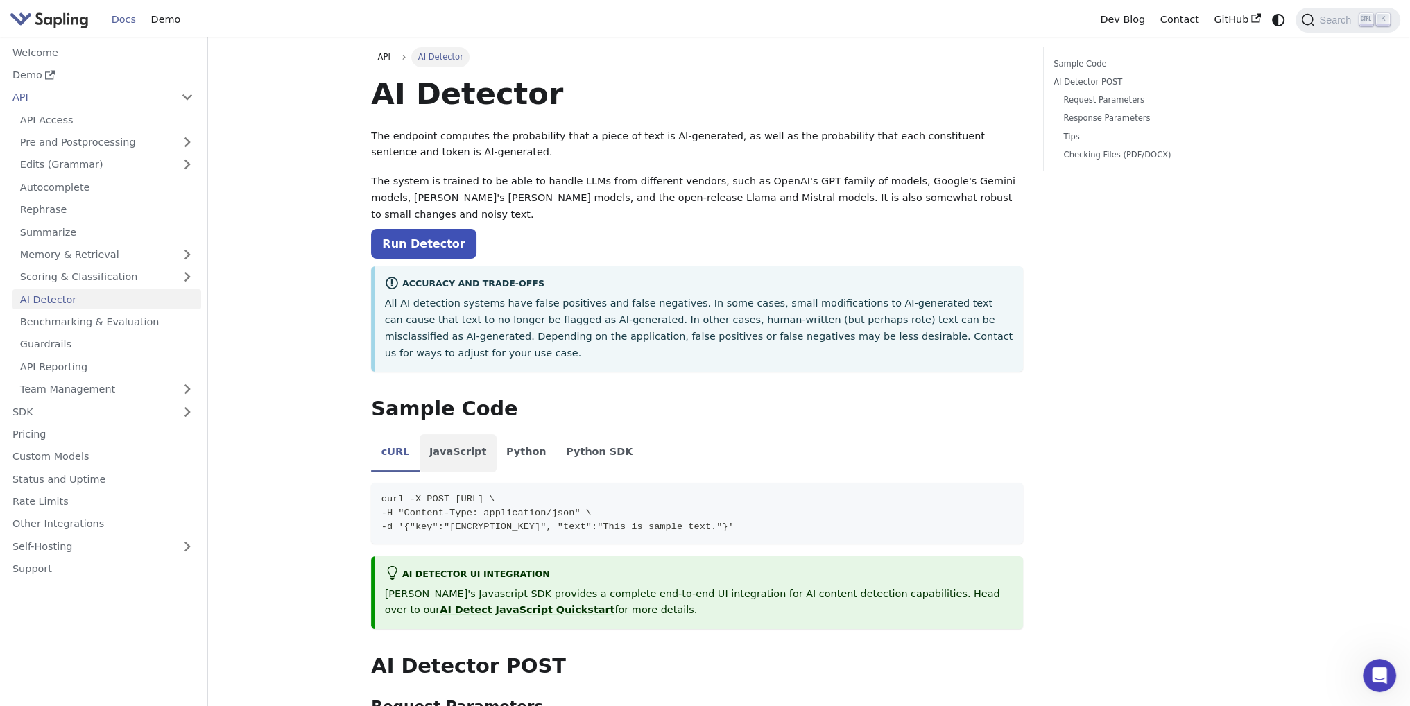
click at [455, 434] on li "JavaScript" at bounding box center [458, 453] width 77 height 39
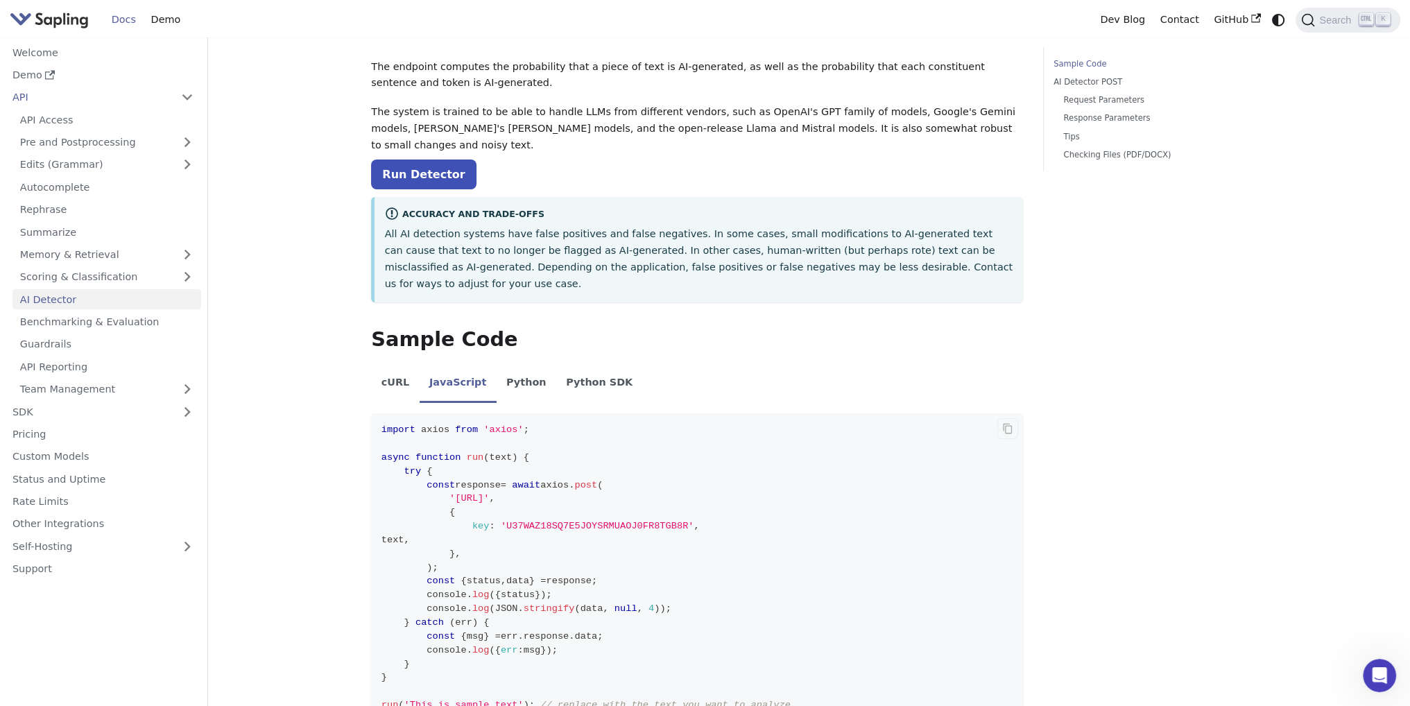
scroll to position [208, 0]
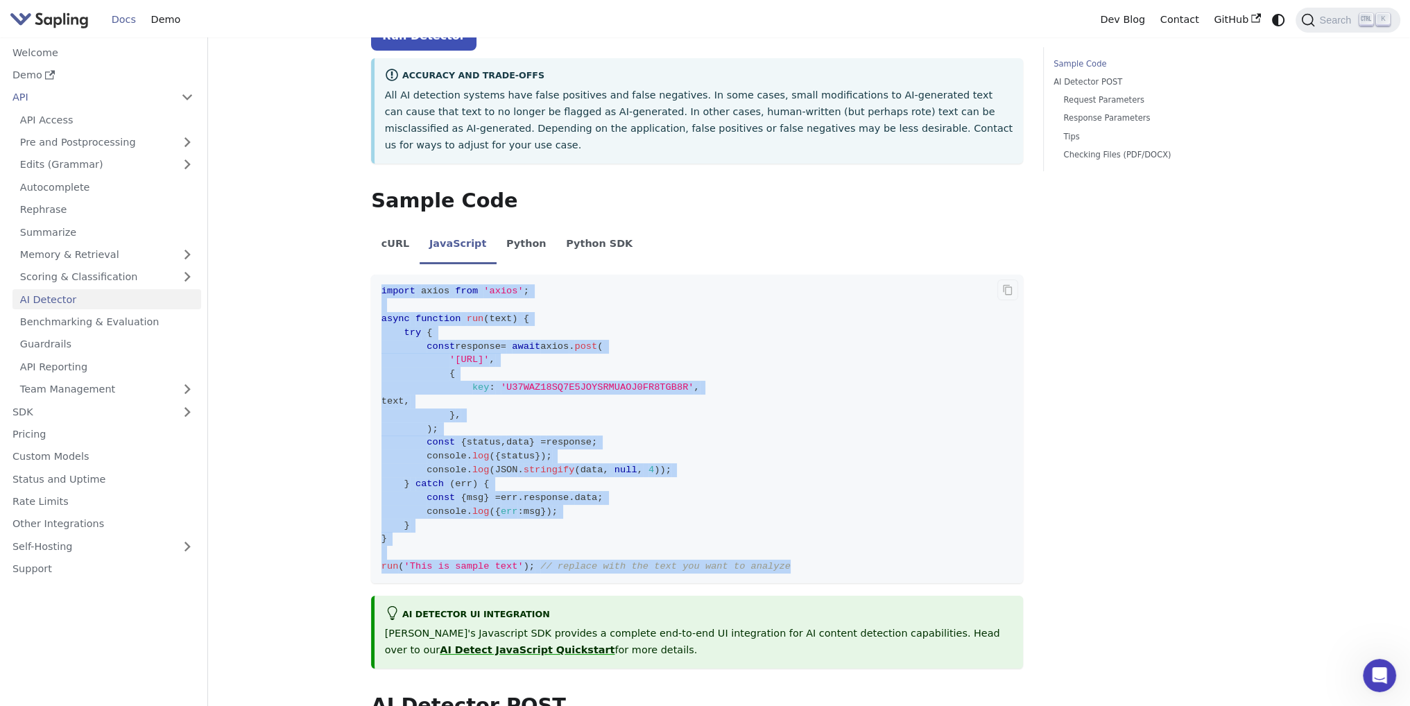
drag, startPoint x: 377, startPoint y: 257, endPoint x: 885, endPoint y: 530, distance: 576.2
click at [885, 530] on code "import axios from 'axios' ; async function run ( text ) { try { const response …" at bounding box center [697, 429] width 652 height 309
copy code "import axios from 'axios' ; async function run ( text ) { try { const response …"
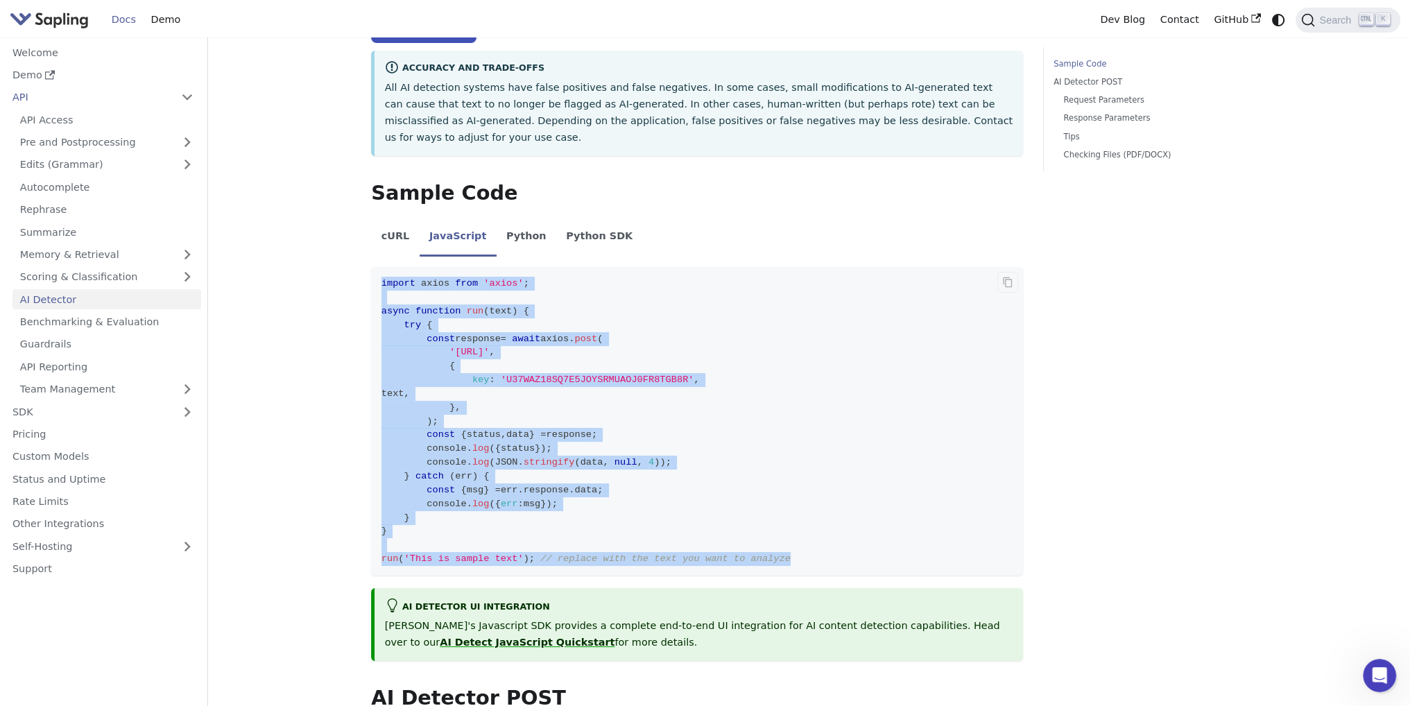
scroll to position [0, 0]
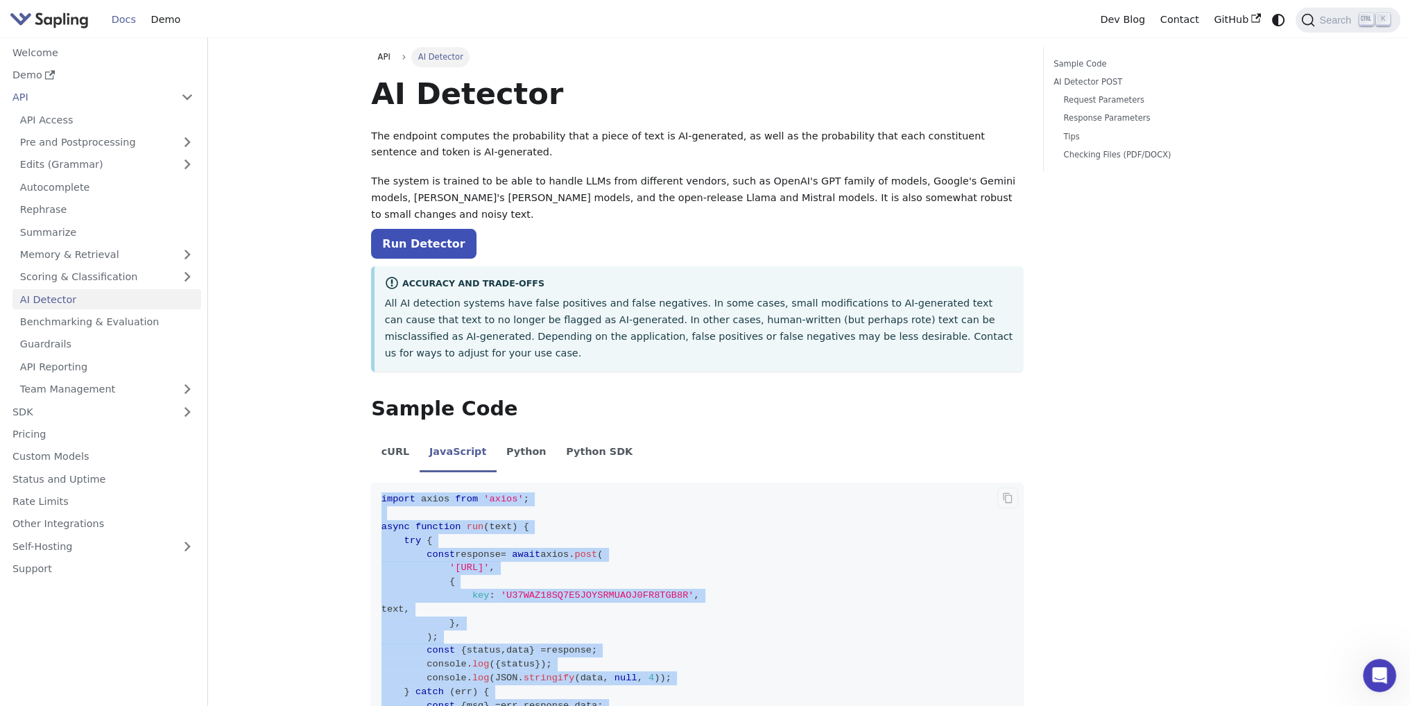
click at [839, 507] on code "import axios from 'axios' ; async function run ( text ) { try { const response …" at bounding box center [697, 637] width 652 height 309
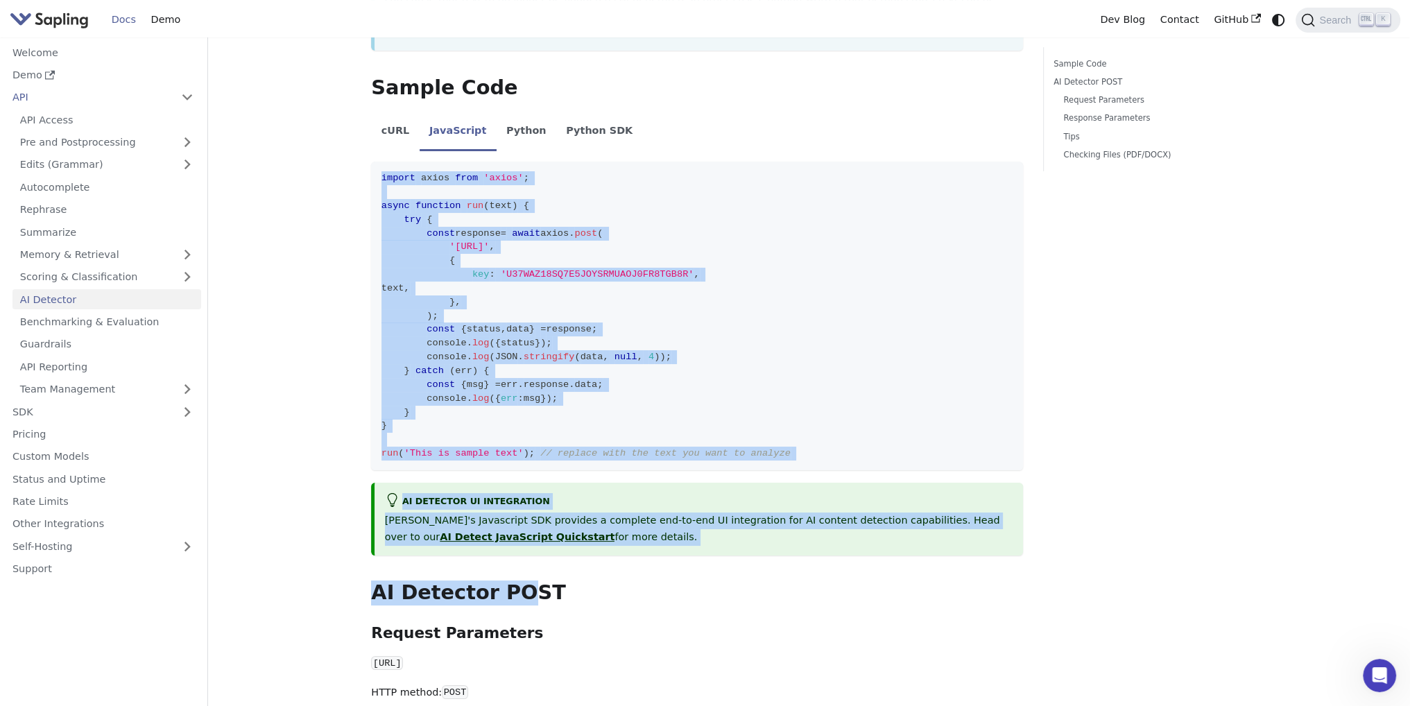
scroll to position [347, 0]
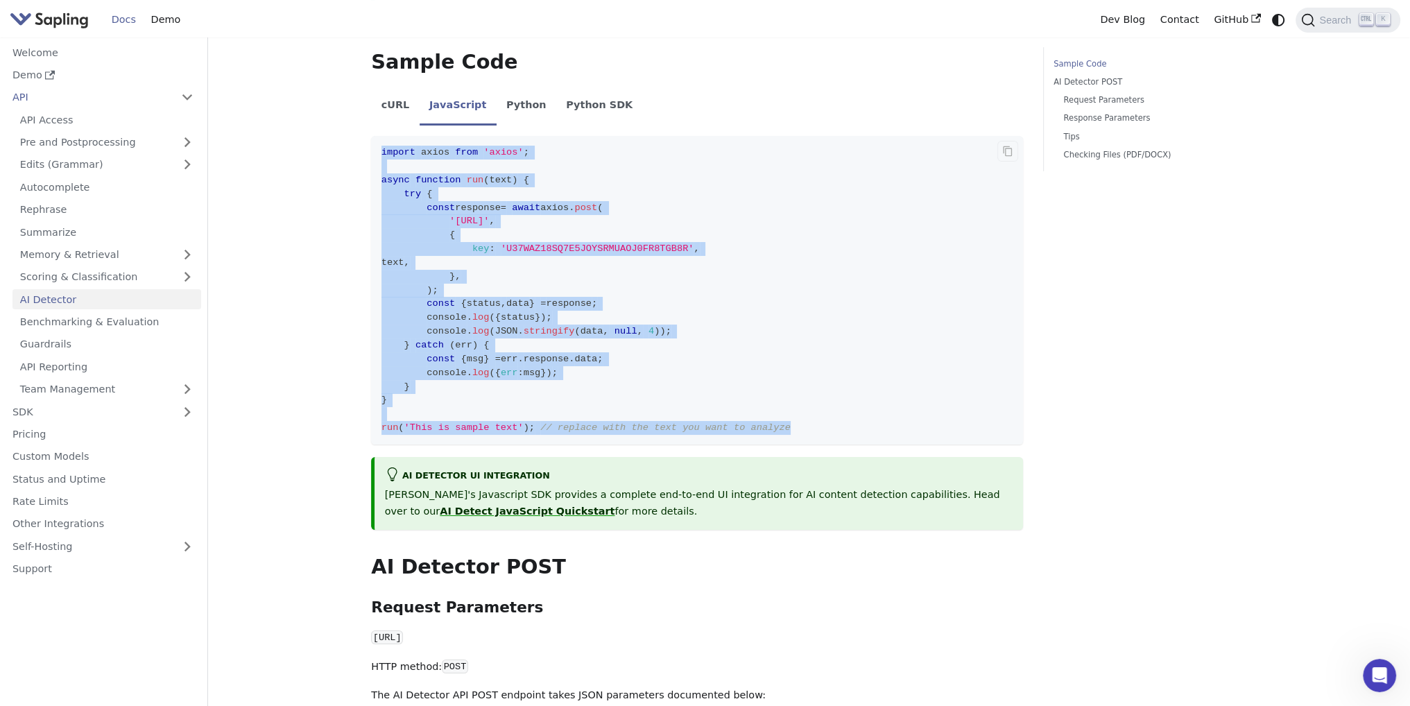
drag, startPoint x: 380, startPoint y: 462, endPoint x: 778, endPoint y: 395, distance: 403.7
click at [778, 395] on code "import axios from 'axios' ; async function run ( text ) { try { const response …" at bounding box center [697, 290] width 652 height 309
copy code "import axios from 'axios' ; async function run ( text ) { try { const response …"
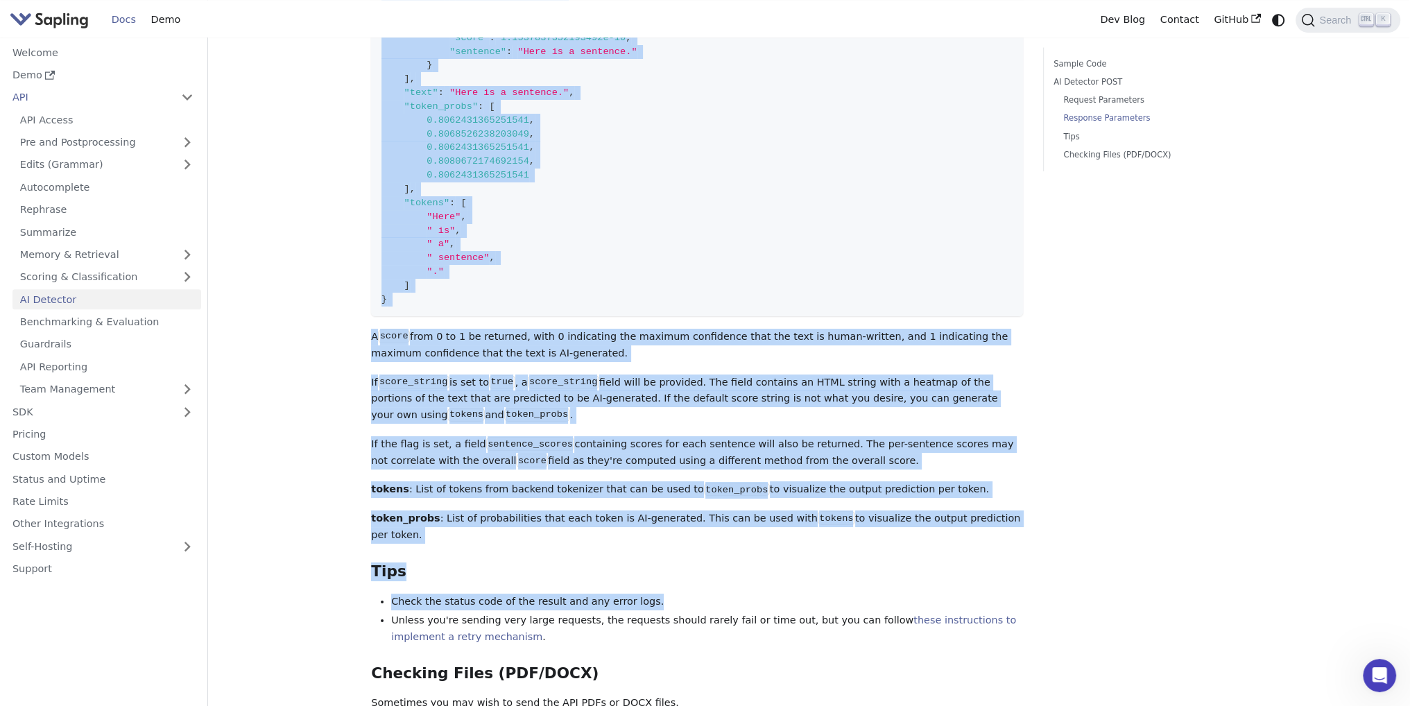
scroll to position [1595, 0]
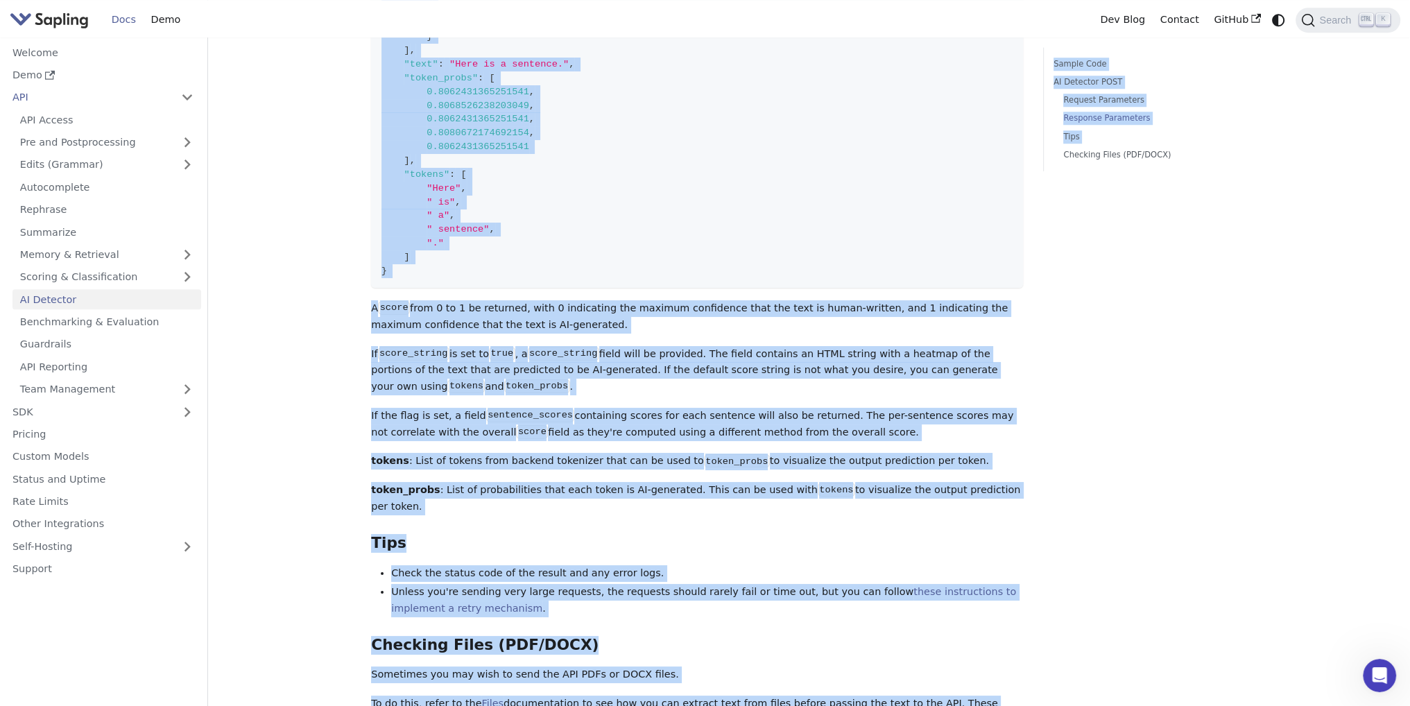
drag, startPoint x: 365, startPoint y: 125, endPoint x: 1033, endPoint y: 433, distance: 736.1
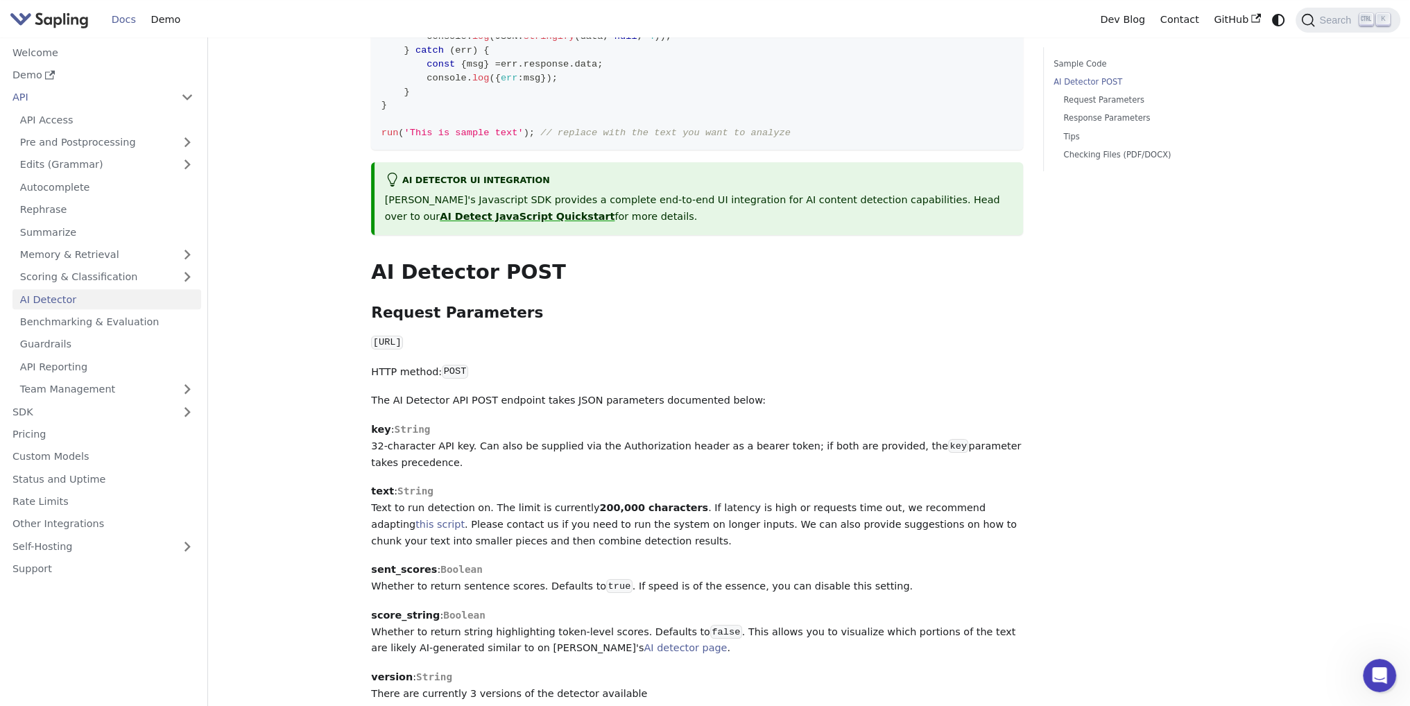
scroll to position [624, 0]
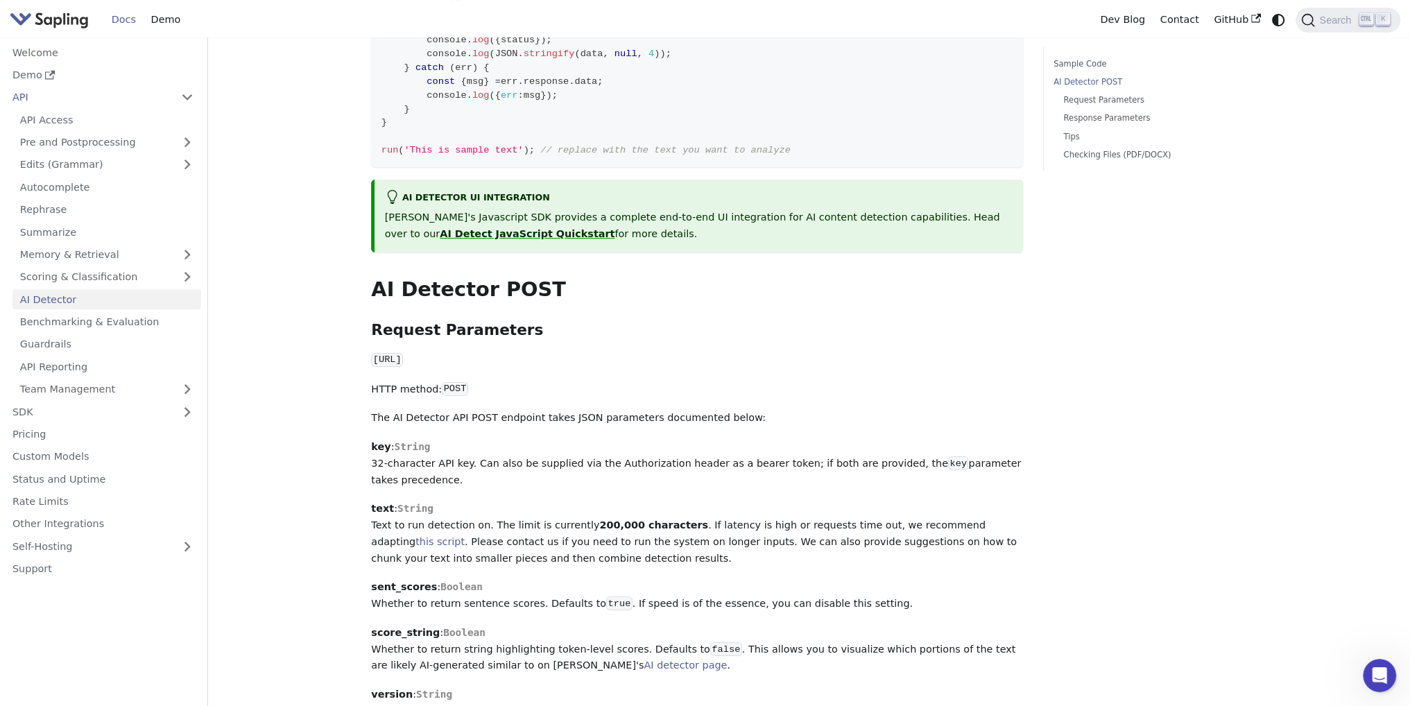
drag, startPoint x: 1008, startPoint y: 456, endPoint x: 363, endPoint y: 250, distance: 677.1
click at [363, 250] on div "API AI Detector On this page AI Detector The endpoint computes the probability …" at bounding box center [696, 628] width 671 height 2411
copy div "AI Detector POST ​ Request Parameters ​ https://api.sapling.ai/api/v1/aidetect …"
click at [810, 313] on div "AI Detector The endpoint computes the probability that a piece of text is AI-ge…" at bounding box center [697, 604] width 652 height 2307
click at [1004, 542] on div "AI Detector The endpoint computes the probability that a piece of text is AI-ge…" at bounding box center [697, 604] width 652 height 2307
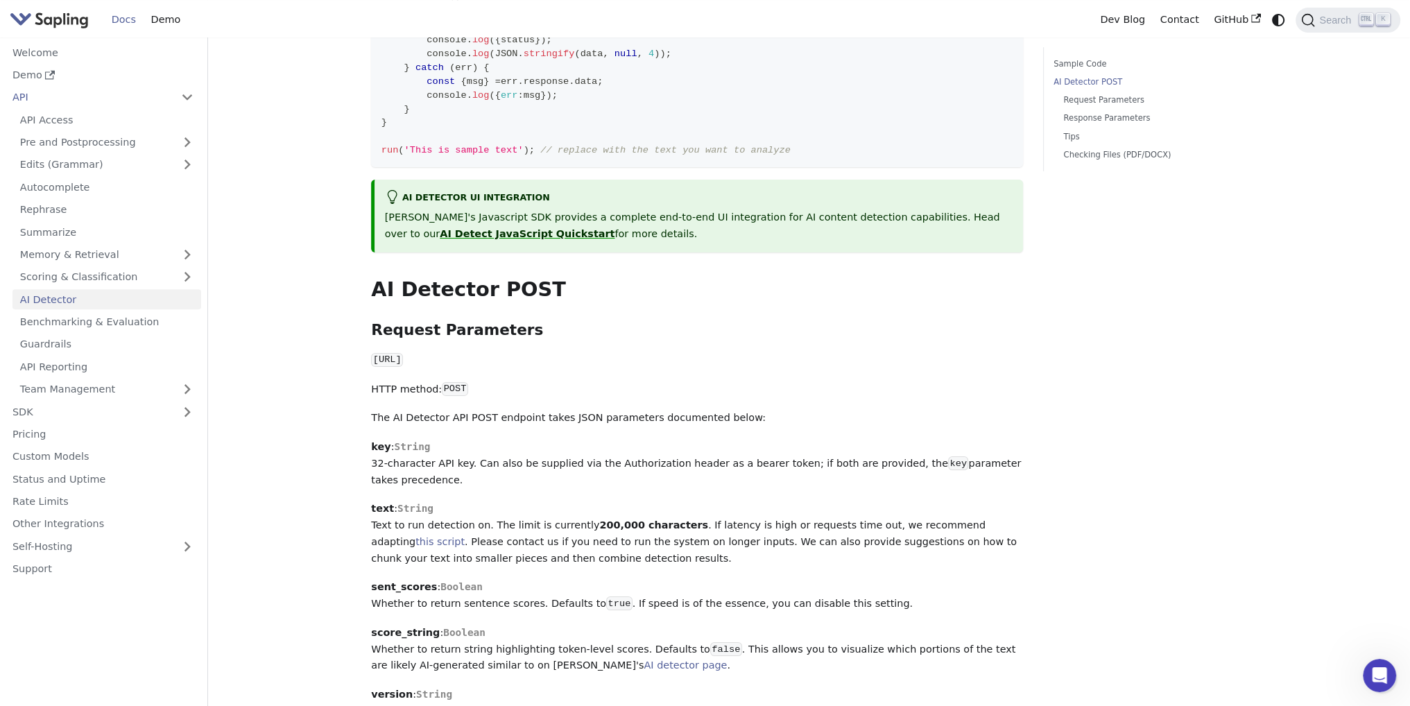
click at [1051, 253] on div "Sample Code AI Detector POST Request Parameters Response Parameters Tips Checki…" at bounding box center [1145, 628] width 224 height 2411
click at [103, 442] on link "Pricing" at bounding box center [103, 434] width 196 height 20
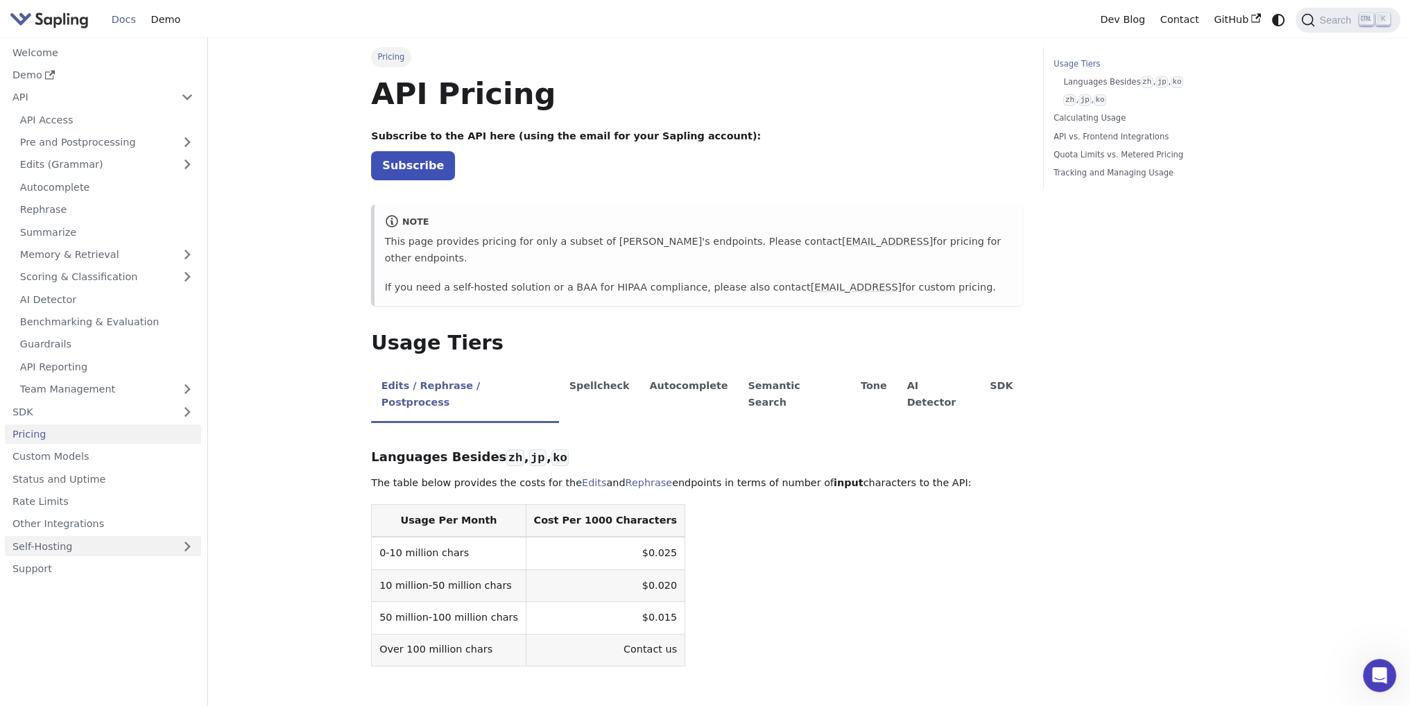
click at [120, 553] on link "Self-Hosting" at bounding box center [103, 546] width 196 height 20
click at [126, 504] on link "Rate Limits" at bounding box center [103, 502] width 196 height 20
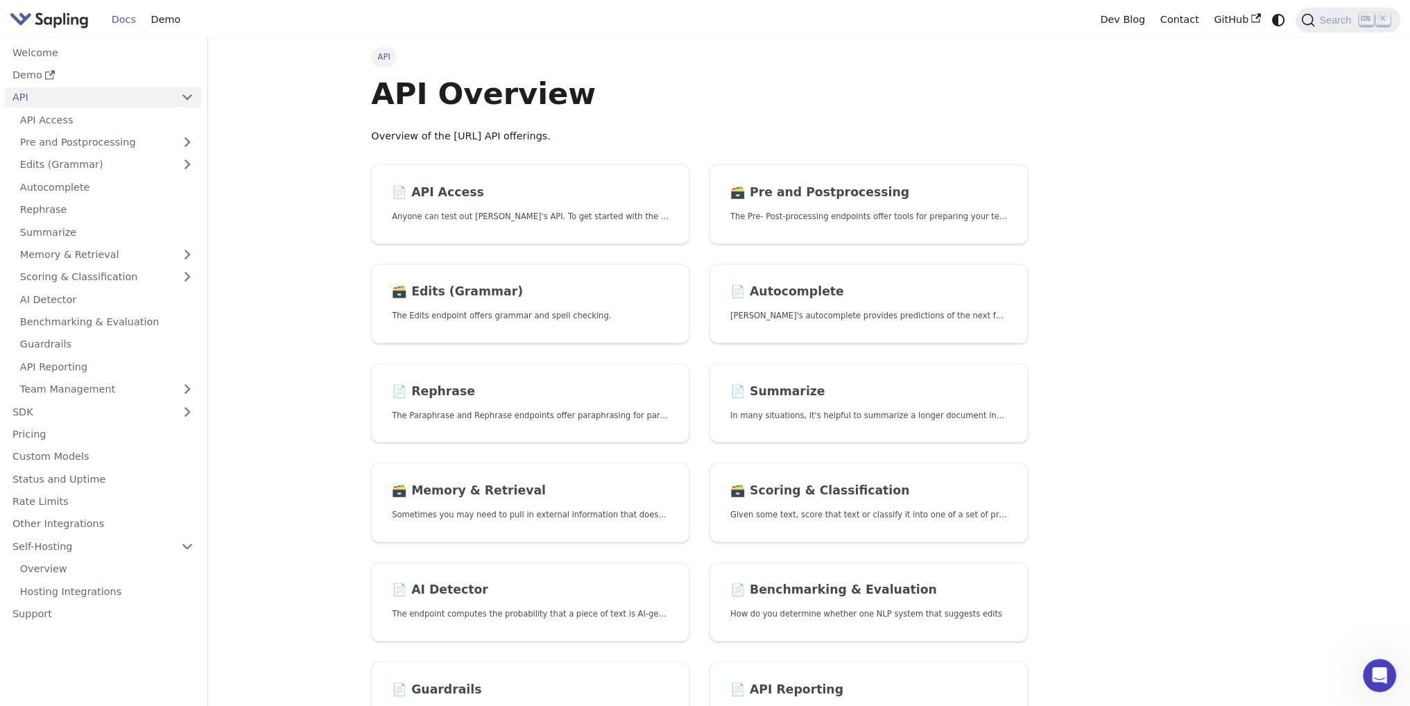
drag, startPoint x: 757, startPoint y: 164, endPoint x: 745, endPoint y: 152, distance: 16.7
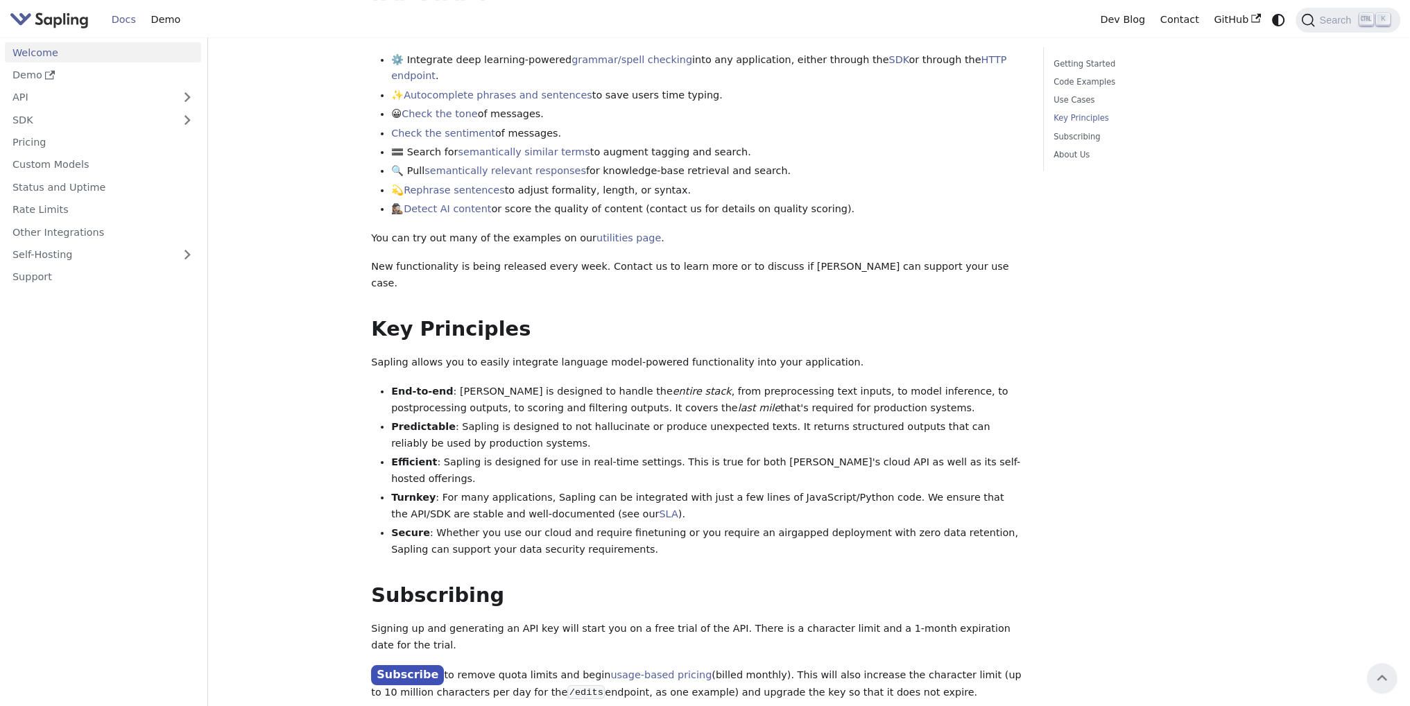
scroll to position [485, 0]
